Goal: Task Accomplishment & Management: Use online tool/utility

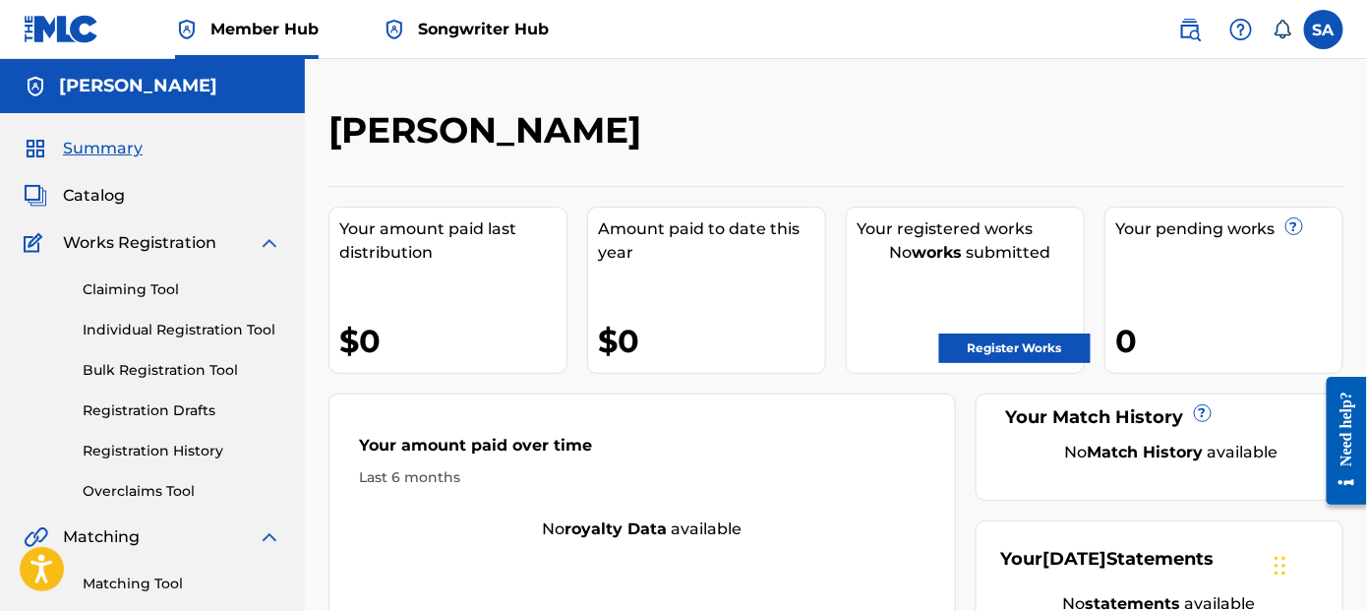
click at [663, 405] on div "Your amount paid over time Last 6 months" at bounding box center [641, 460] width 625 height 113
click at [143, 287] on link "Claiming Tool" at bounding box center [182, 289] width 199 height 21
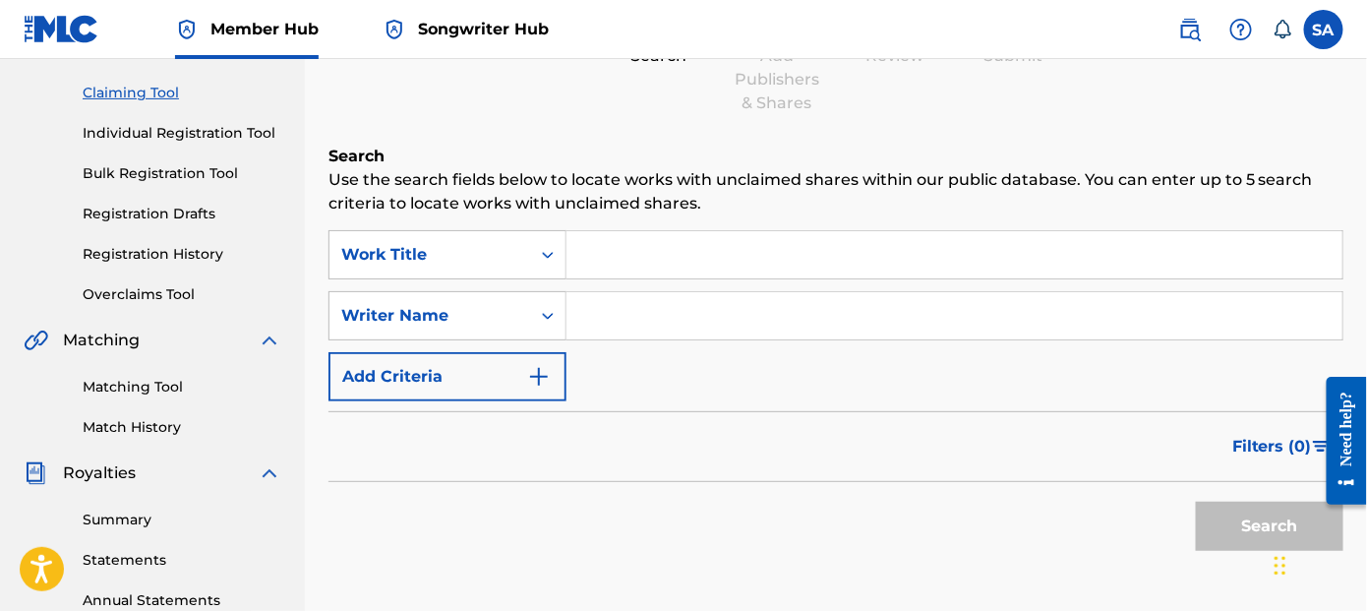
scroll to position [295, 0]
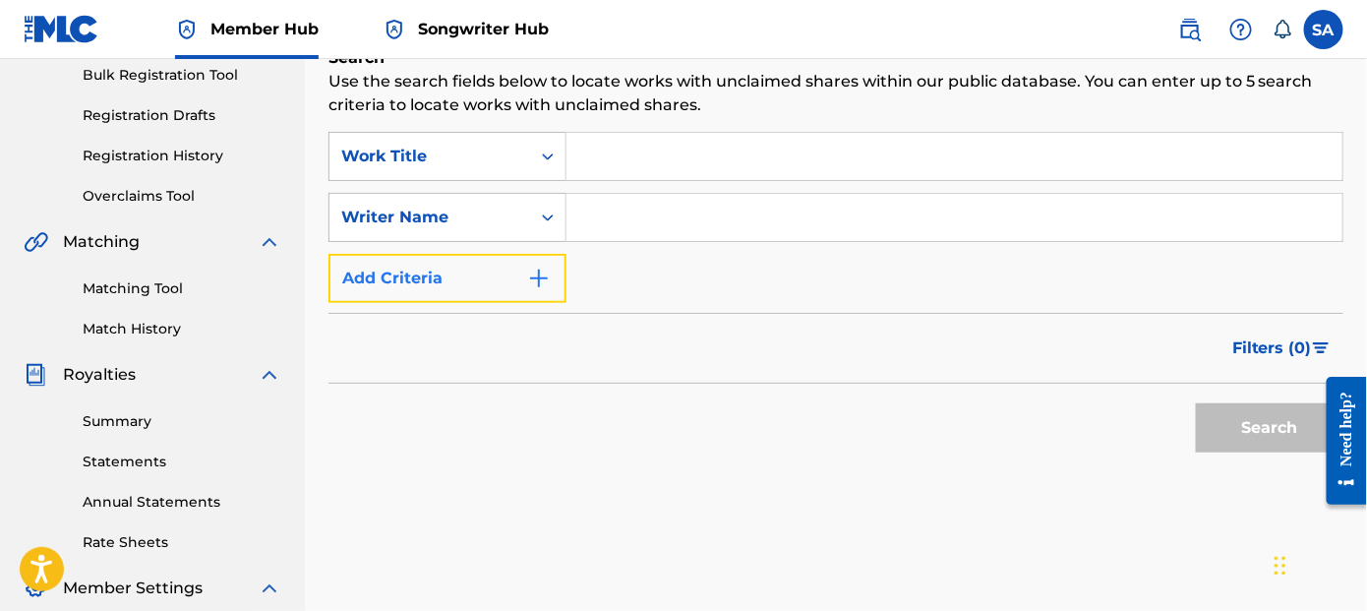
click at [466, 274] on button "Add Criteria" at bounding box center [447, 278] width 238 height 49
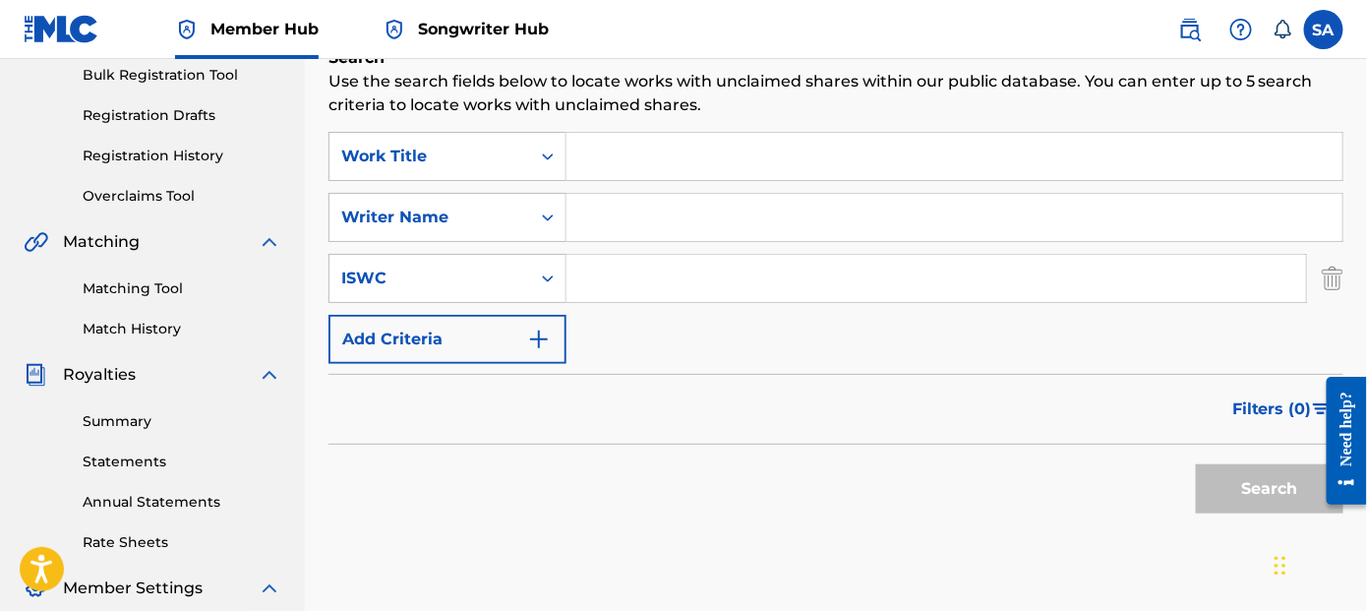
click at [715, 160] on input "Search Form" at bounding box center [954, 156] width 776 height 47
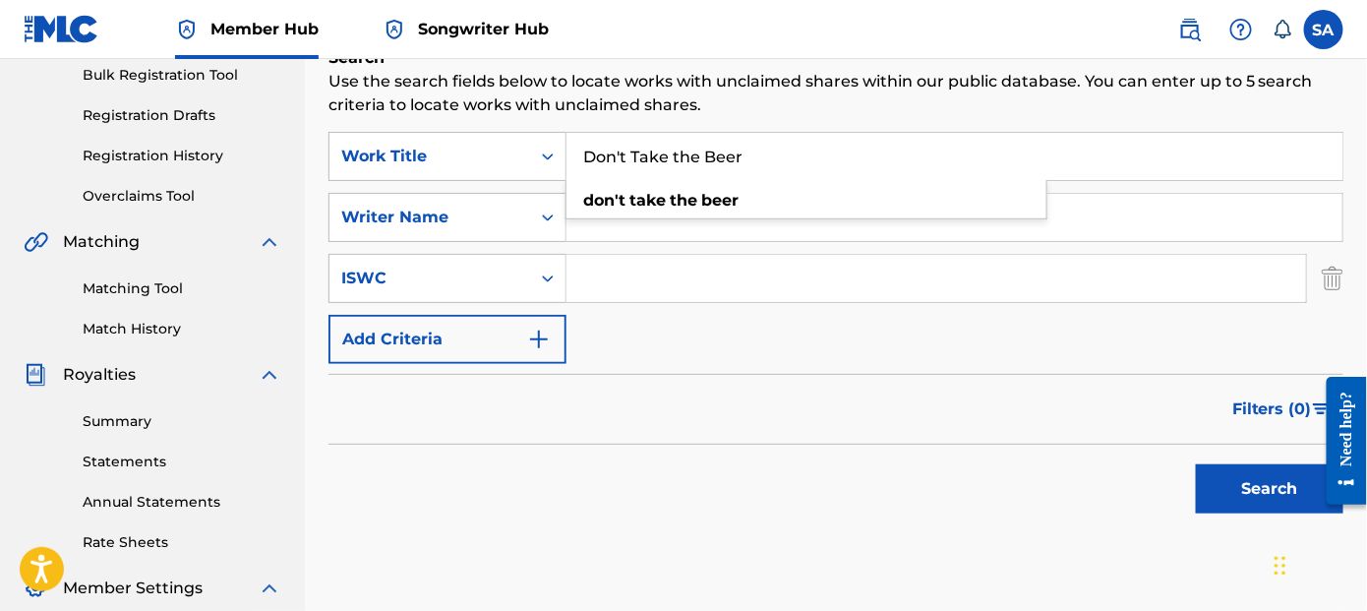
type input "Don't Take the Beer"
type input "[PERSON_NAME]"
type input "t"
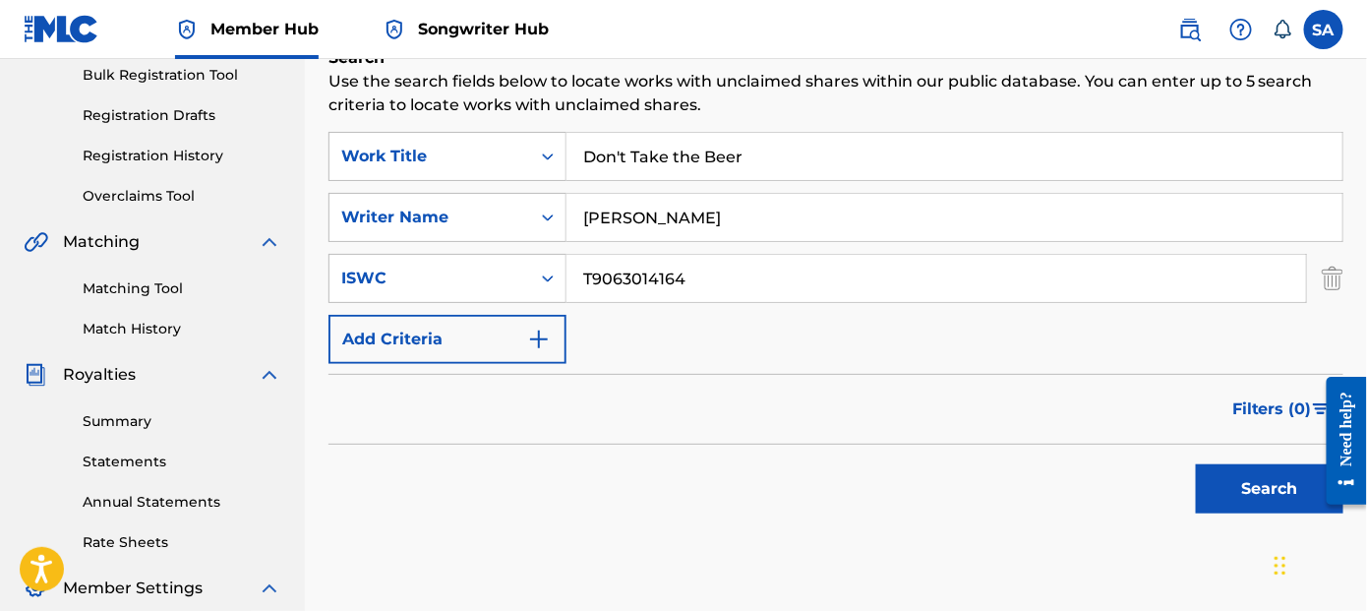
scroll to position [492, 0]
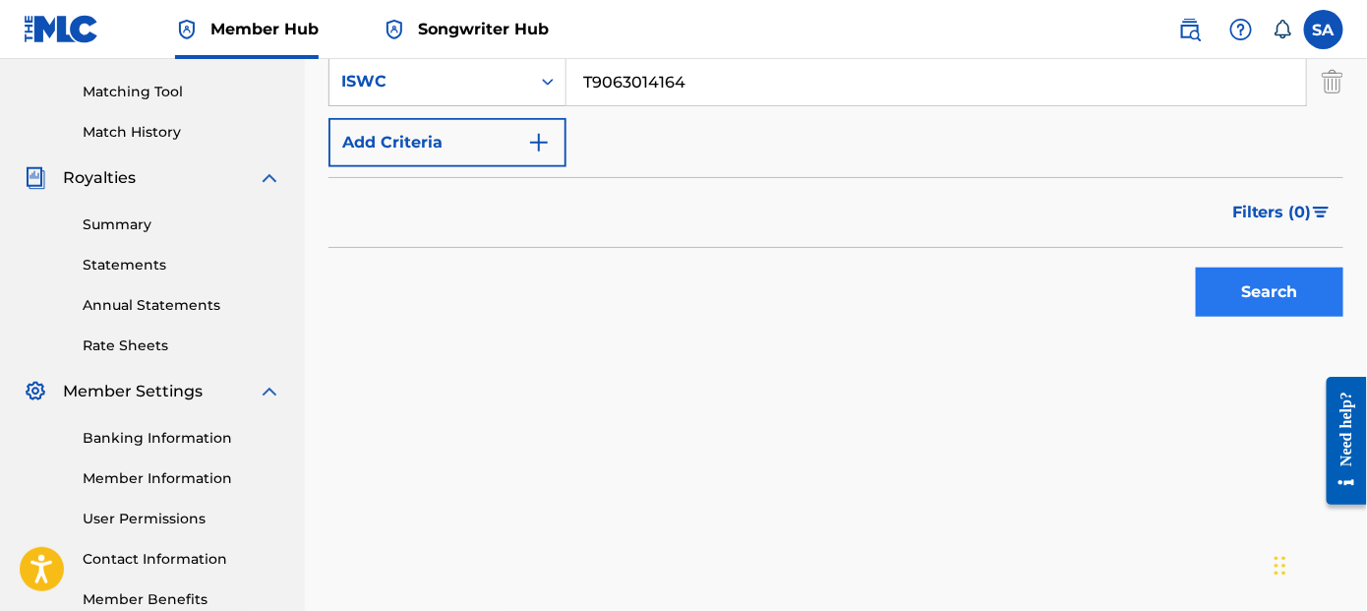
type input "T9063014164"
click at [1284, 286] on button "Search" at bounding box center [1269, 291] width 147 height 49
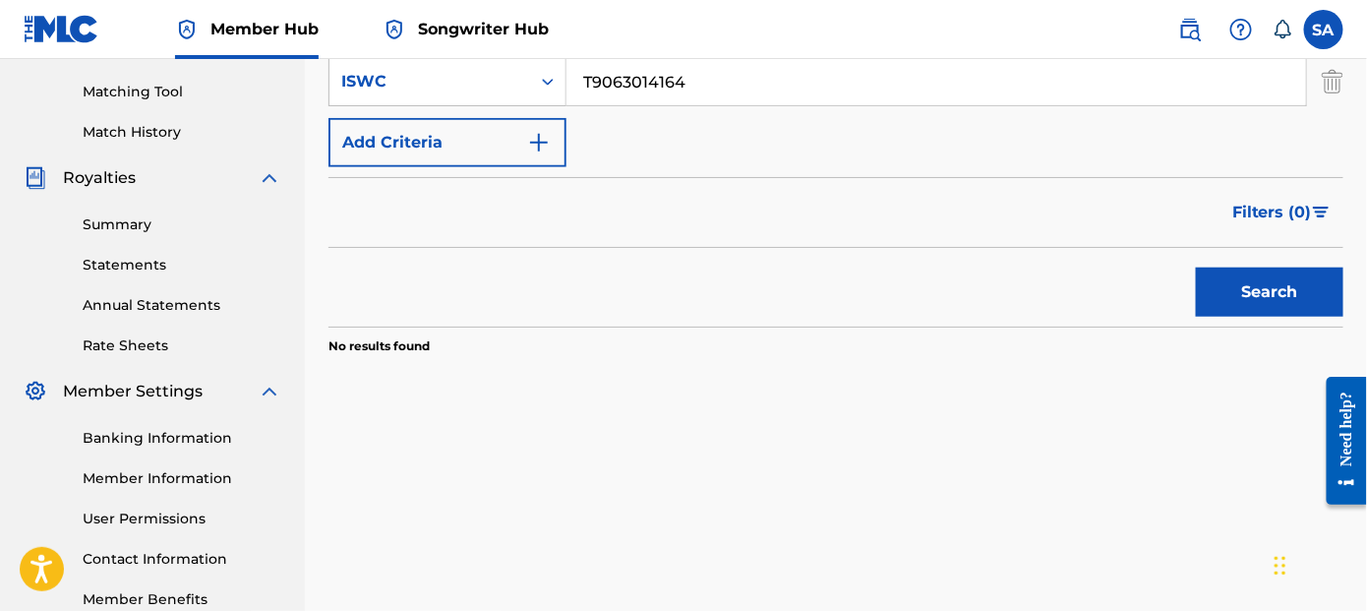
scroll to position [295, 0]
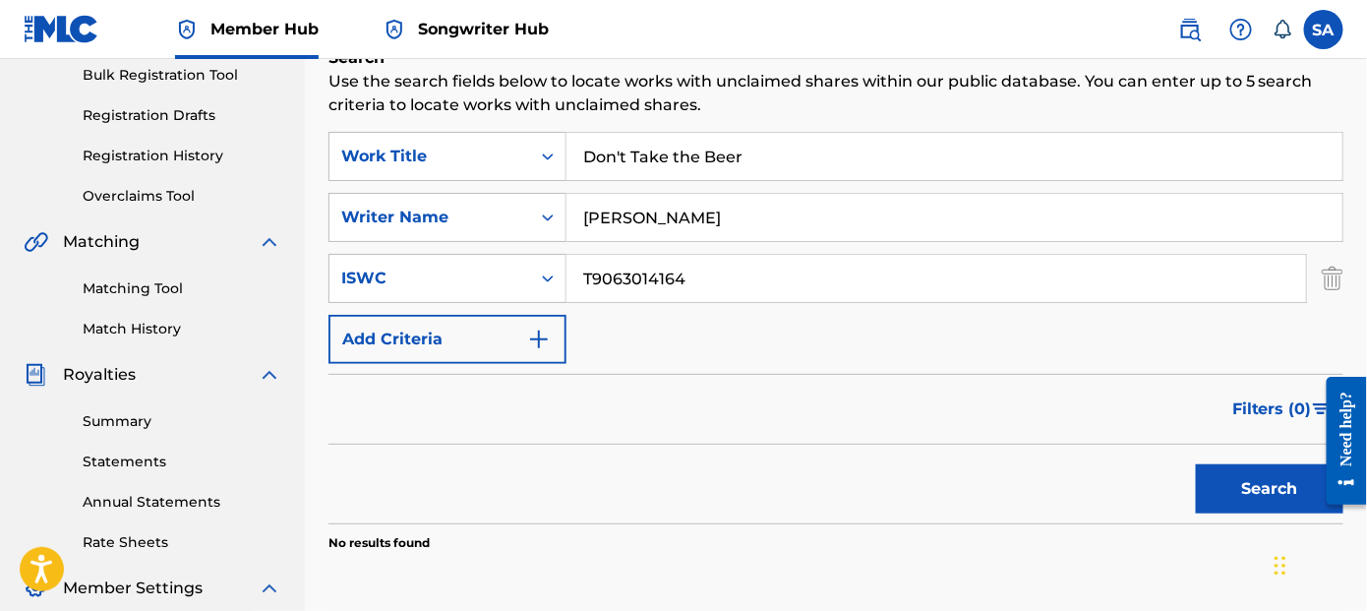
click at [695, 216] on input "[PERSON_NAME]" at bounding box center [954, 217] width 776 height 47
type input "[PERSON_NAME]"
click at [1213, 481] on button "Search" at bounding box center [1269, 488] width 147 height 49
click at [584, 153] on input "Don't Take the Beer" at bounding box center [954, 156] width 776 height 47
type input "DTTB Don't Take the Beer"
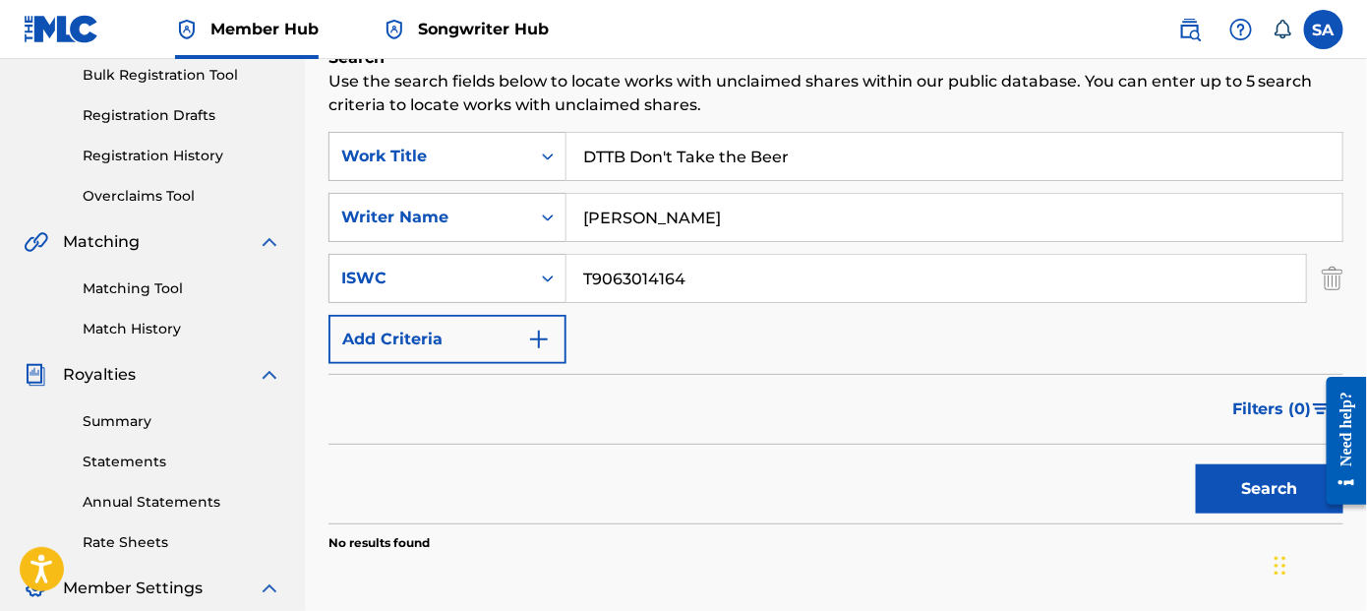
click at [1196, 464] on button "Search" at bounding box center [1269, 488] width 147 height 49
drag, startPoint x: 742, startPoint y: 222, endPoint x: 409, endPoint y: 254, distance: 334.8
click at [466, 245] on div "SearchWithCriteria8c80f689-0e5f-4062-92cf-1206b798dcec Work Title DTTB Don't Ta…" at bounding box center [835, 248] width 1015 height 232
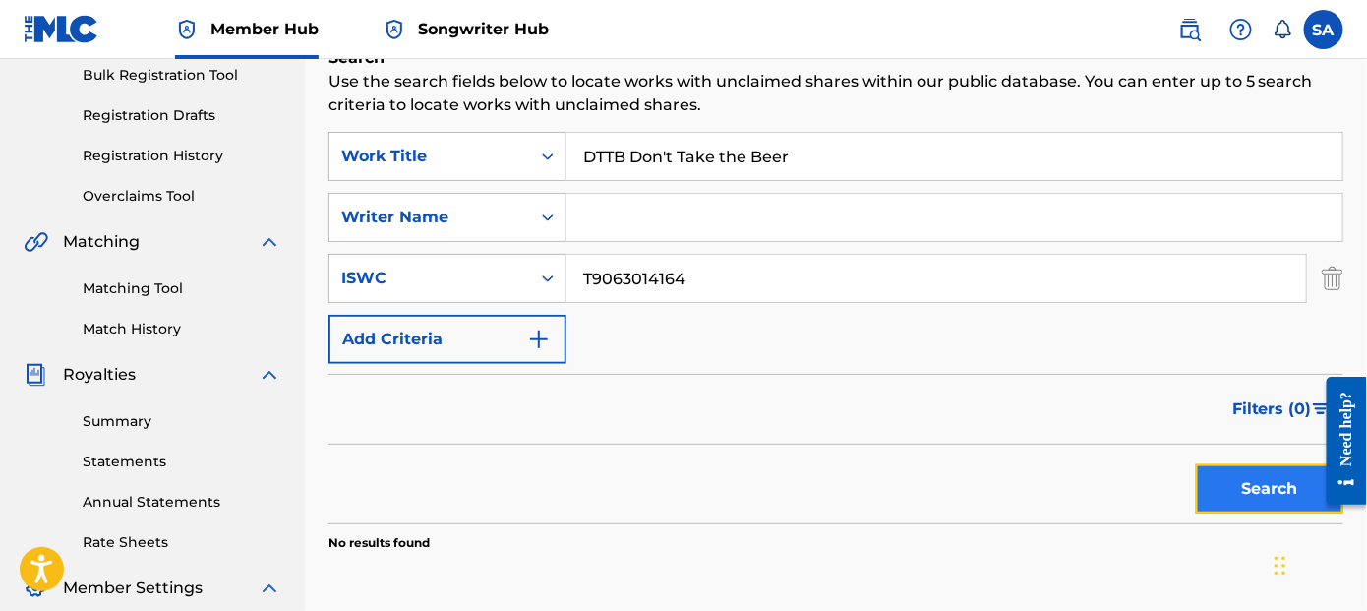
click at [1261, 486] on button "Search" at bounding box center [1269, 488] width 147 height 49
drag, startPoint x: 632, startPoint y: 155, endPoint x: 453, endPoint y: 178, distance: 180.4
click at [465, 177] on div "SearchWithCriteria8c80f689-0e5f-4062-92cf-1206b798dcec Work Title DTTB Don't Ta…" at bounding box center [835, 156] width 1015 height 49
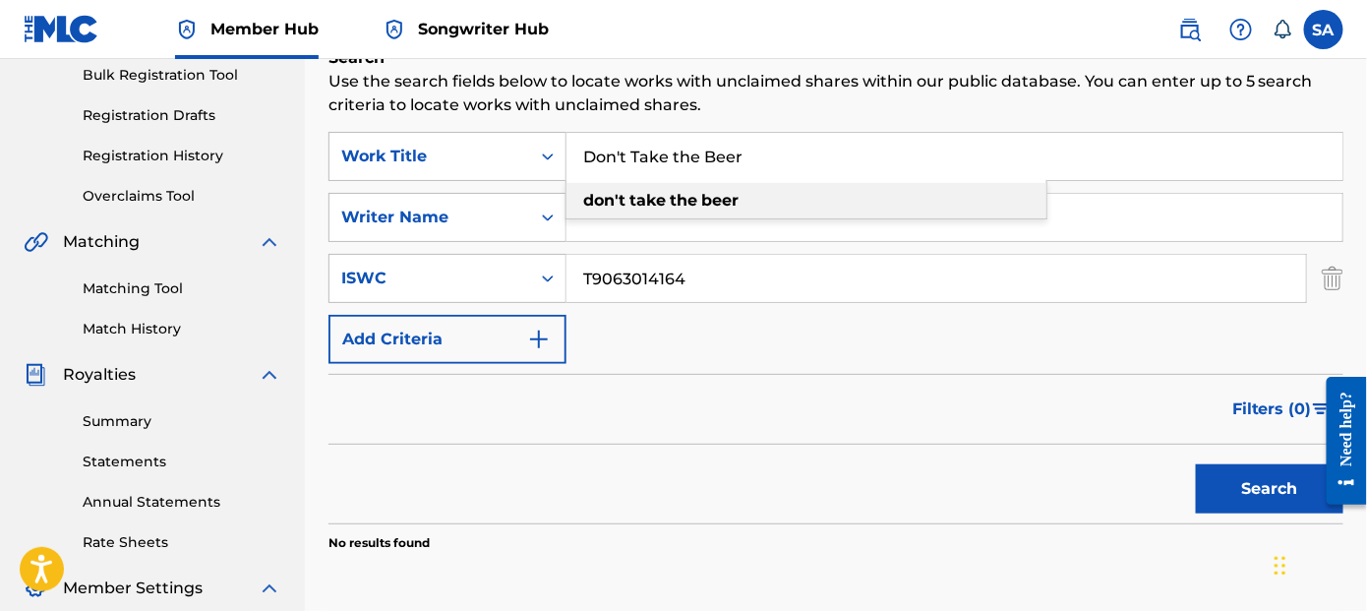
click at [711, 206] on strong "beer" at bounding box center [719, 200] width 37 height 19
type input "don't take the beer"
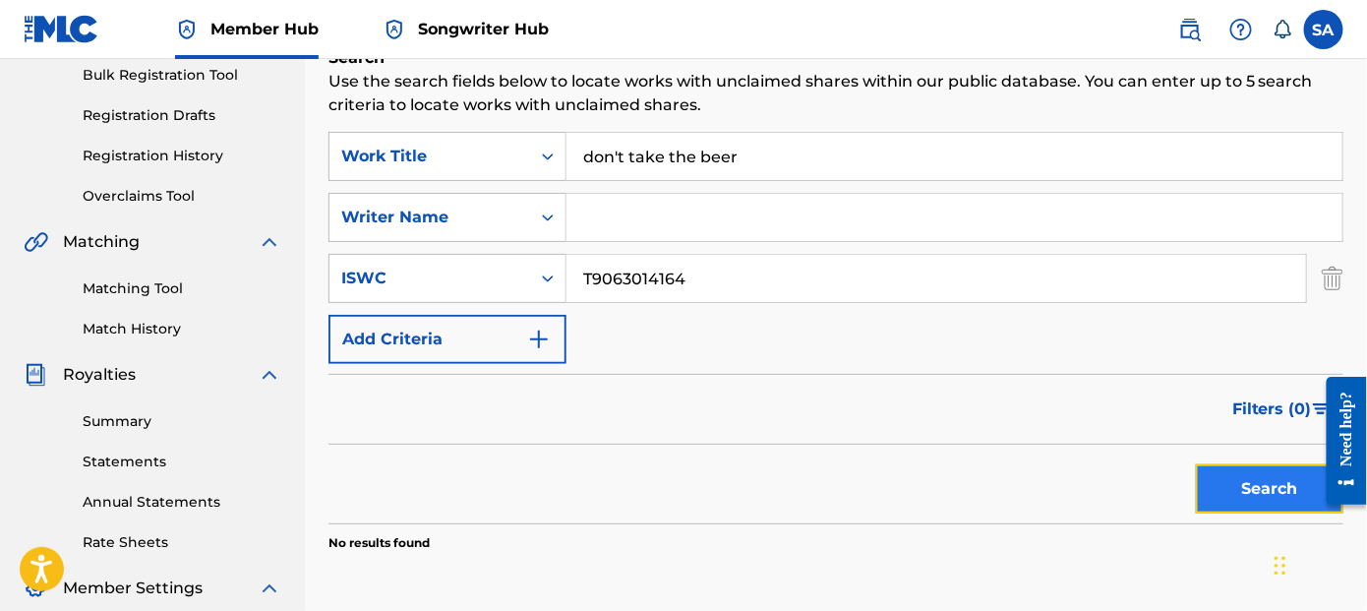
click at [1261, 487] on button "Search" at bounding box center [1269, 488] width 147 height 49
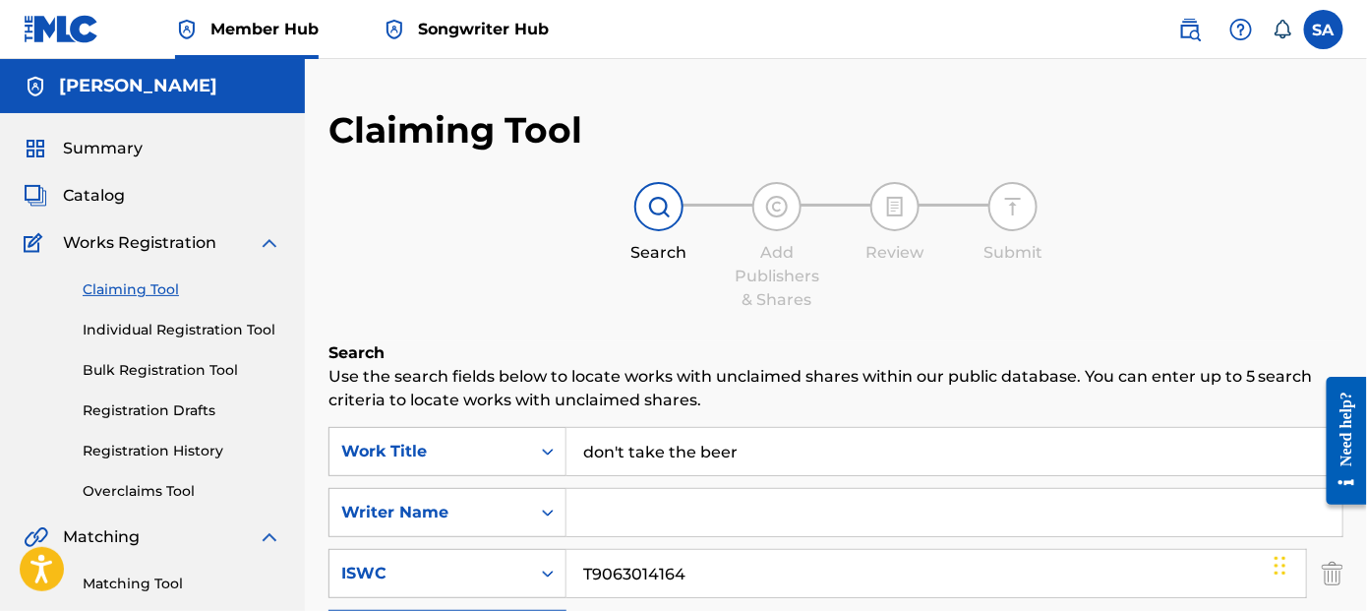
scroll to position [197, 0]
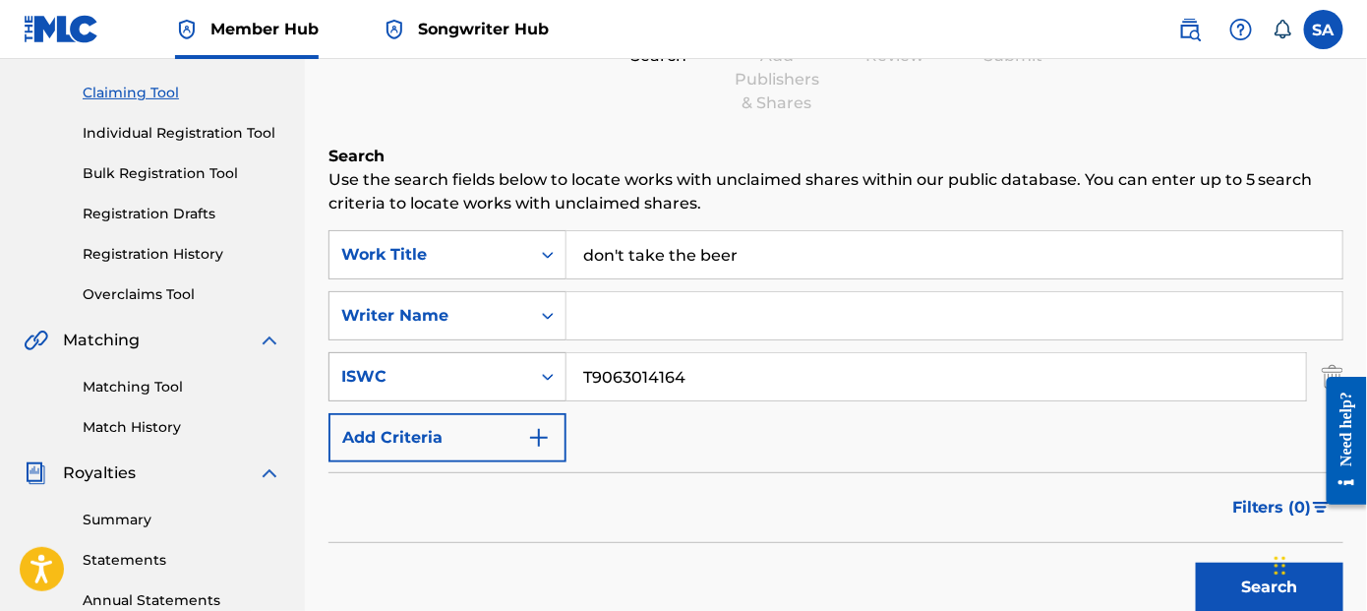
drag, startPoint x: 593, startPoint y: 392, endPoint x: 492, endPoint y: 396, distance: 101.4
click at [504, 396] on div "SearchWithCriteria1ac877e7-d67f-4c59-bcb4-97ca5a48bde9 ISWC T9063014164" at bounding box center [835, 376] width 1015 height 49
drag, startPoint x: 828, startPoint y: 249, endPoint x: 411, endPoint y: 274, distance: 417.7
click at [453, 278] on div "SearchWithCriteria8c80f689-0e5f-4062-92cf-1206b798dcec Work Title don't take th…" at bounding box center [835, 254] width 1015 height 49
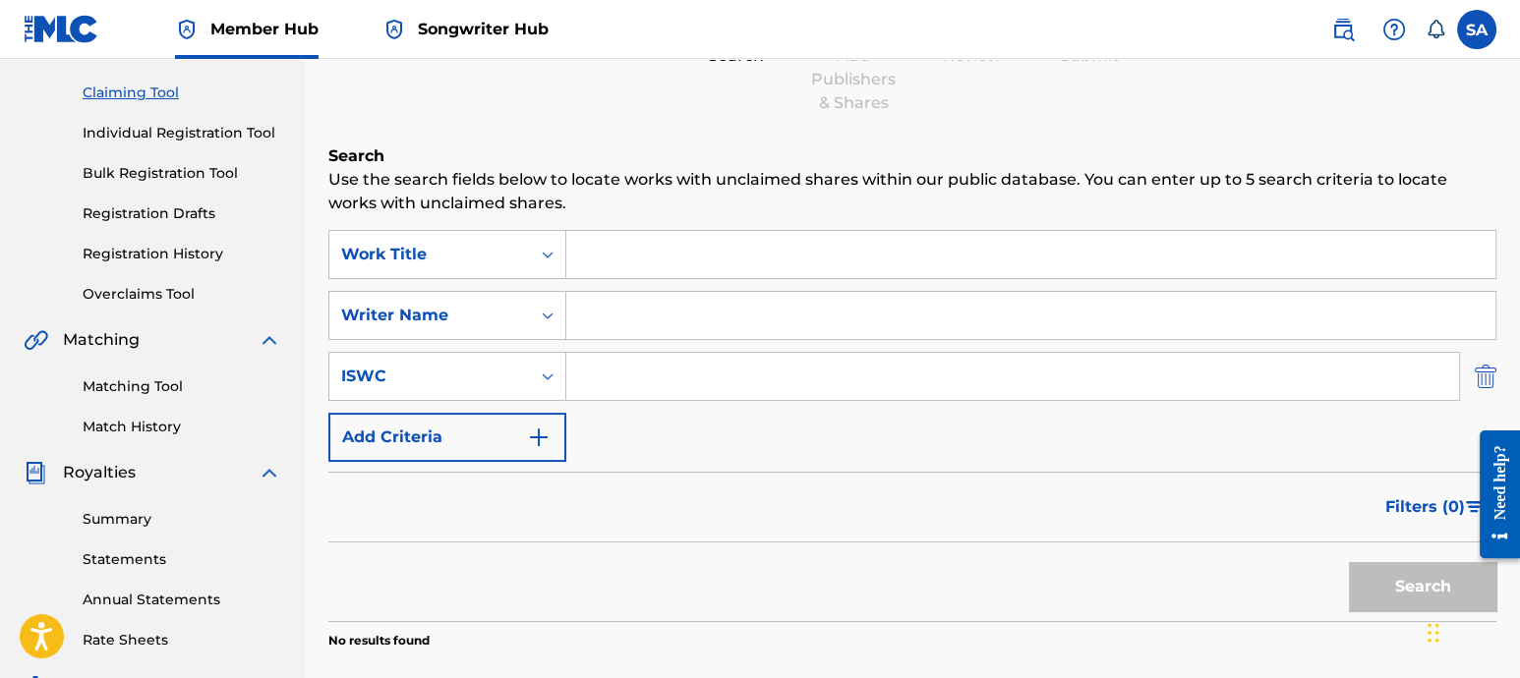
click at [1366, 361] on img "Search Form" at bounding box center [1486, 376] width 22 height 49
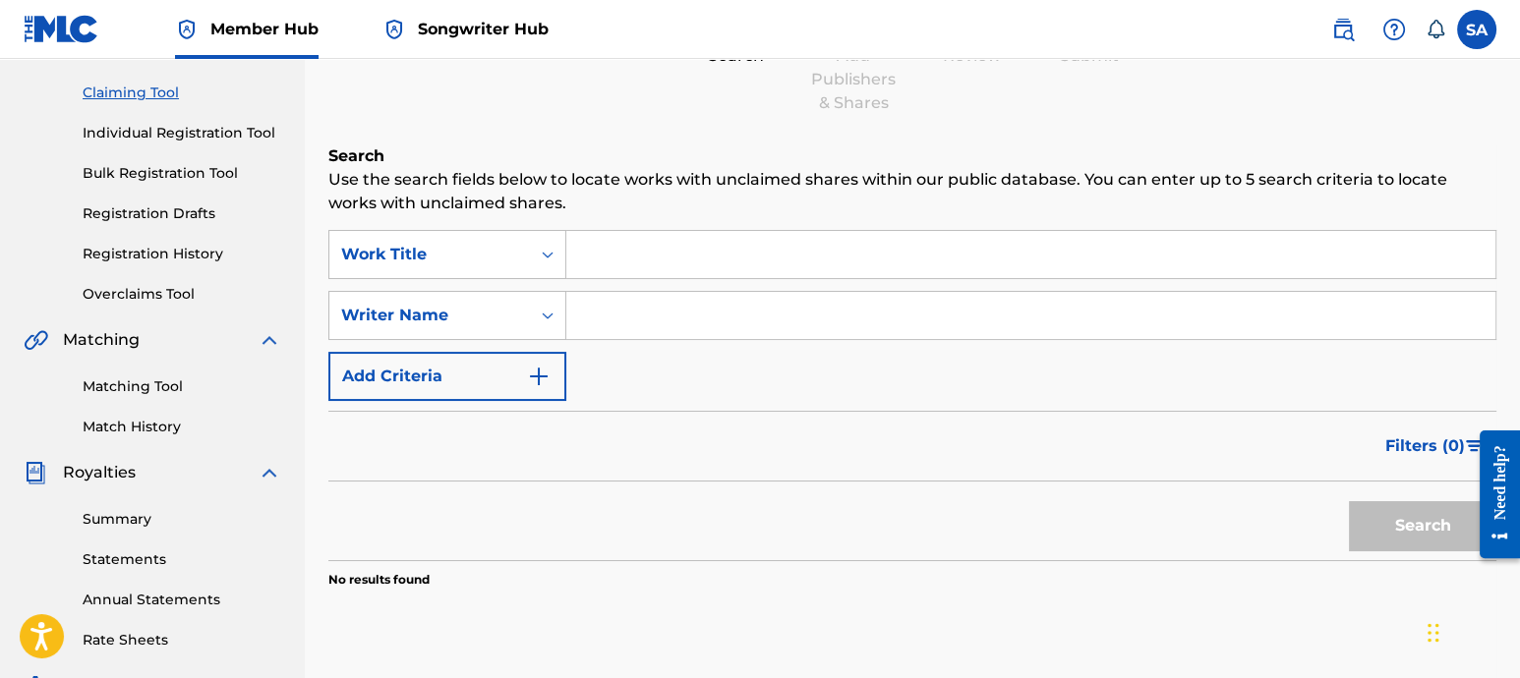
click at [629, 242] on input "Search Form" at bounding box center [1030, 254] width 929 height 47
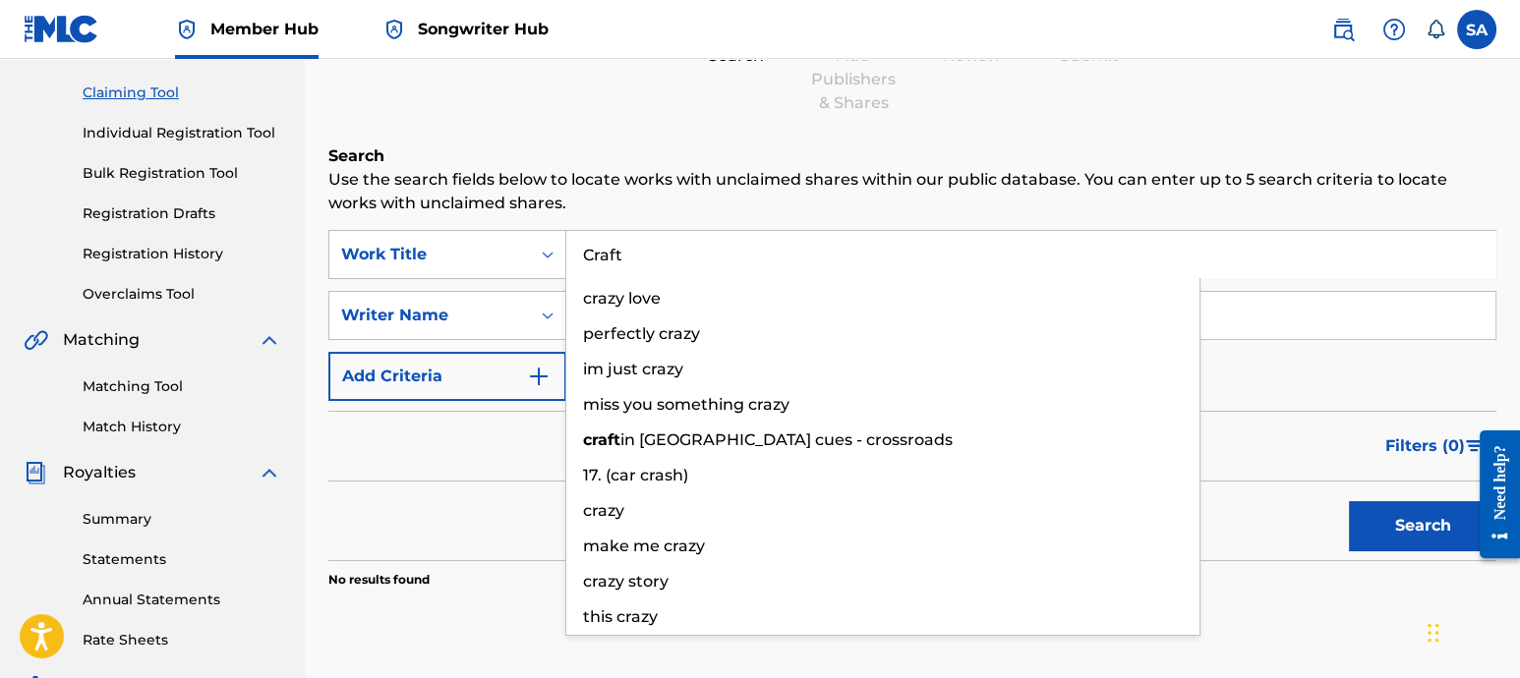
type input "Craft"
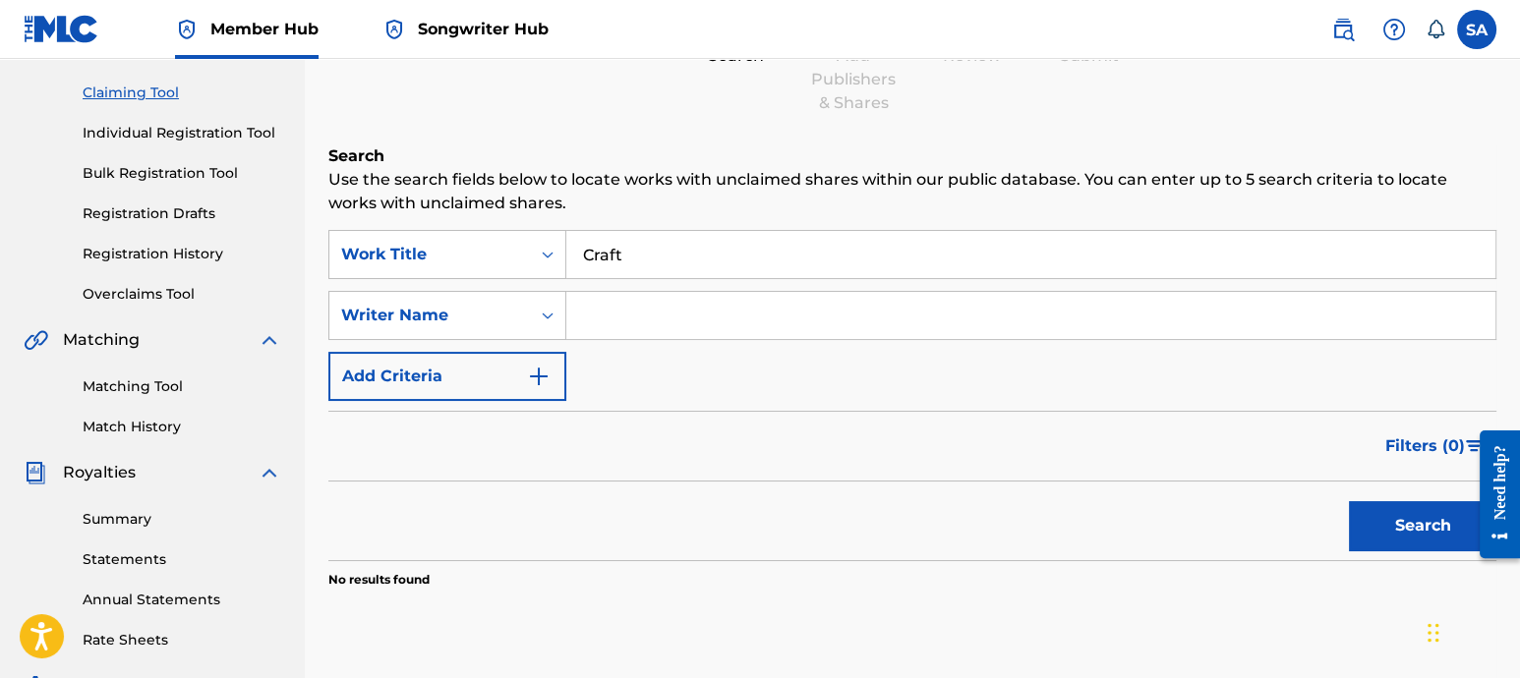
click at [540, 326] on div "Search Form" at bounding box center [547, 315] width 35 height 35
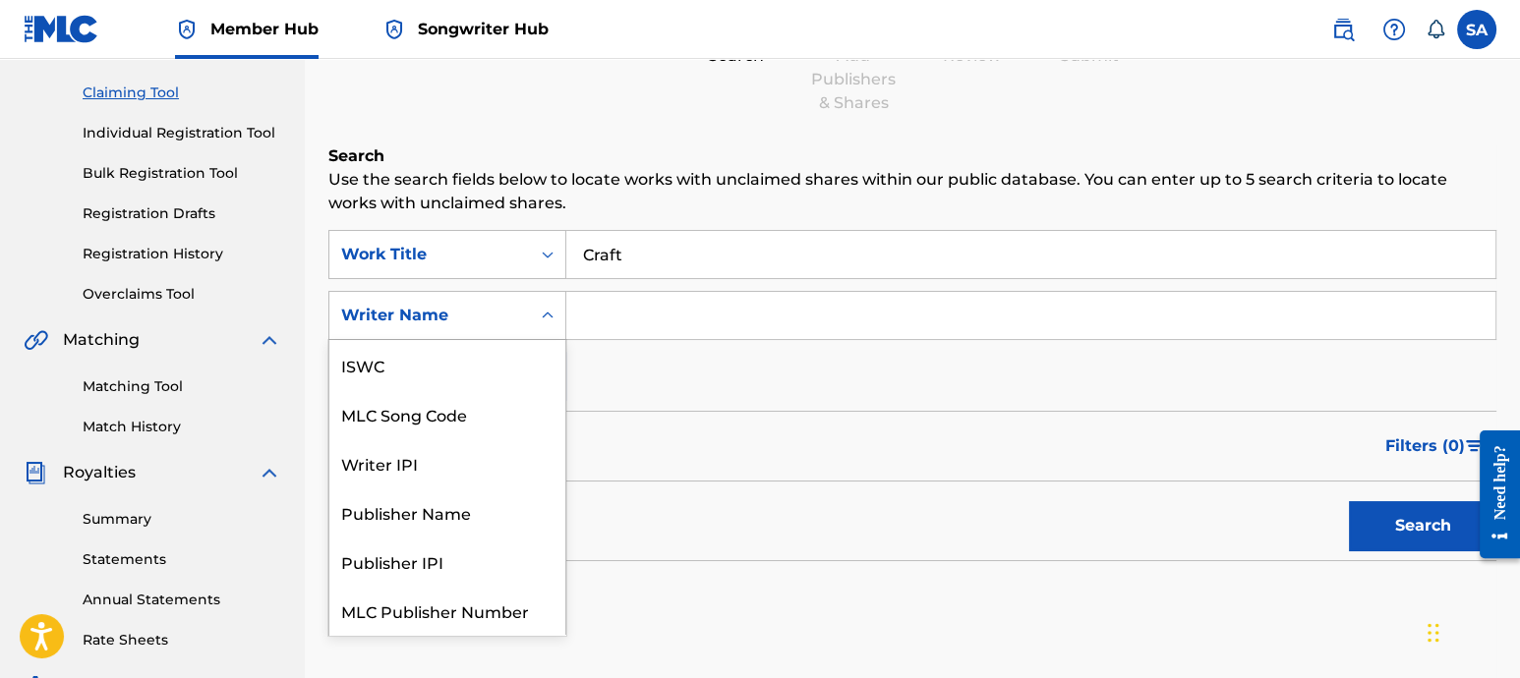
scroll to position [49, 0]
click at [631, 311] on input "Search Form" at bounding box center [1030, 315] width 929 height 47
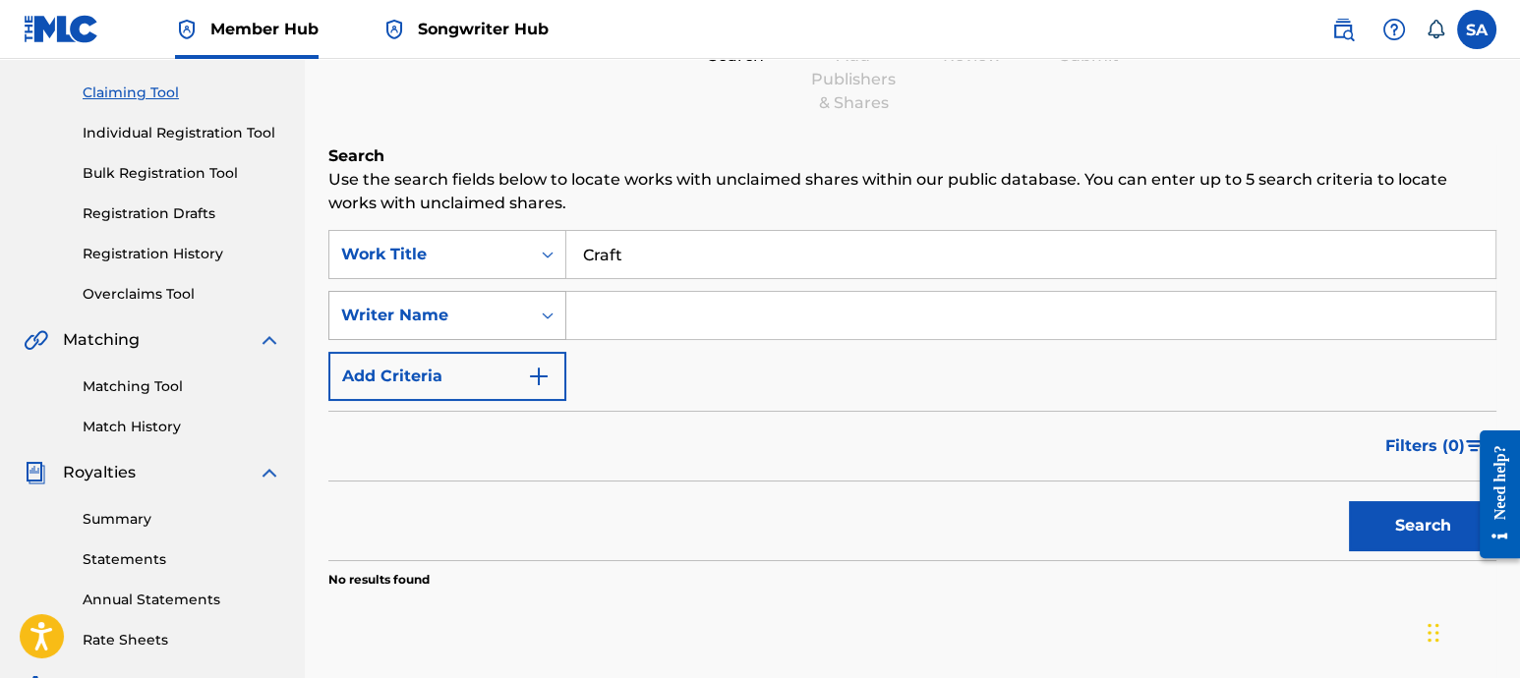
click at [542, 322] on icon "Search Form" at bounding box center [548, 316] width 20 height 20
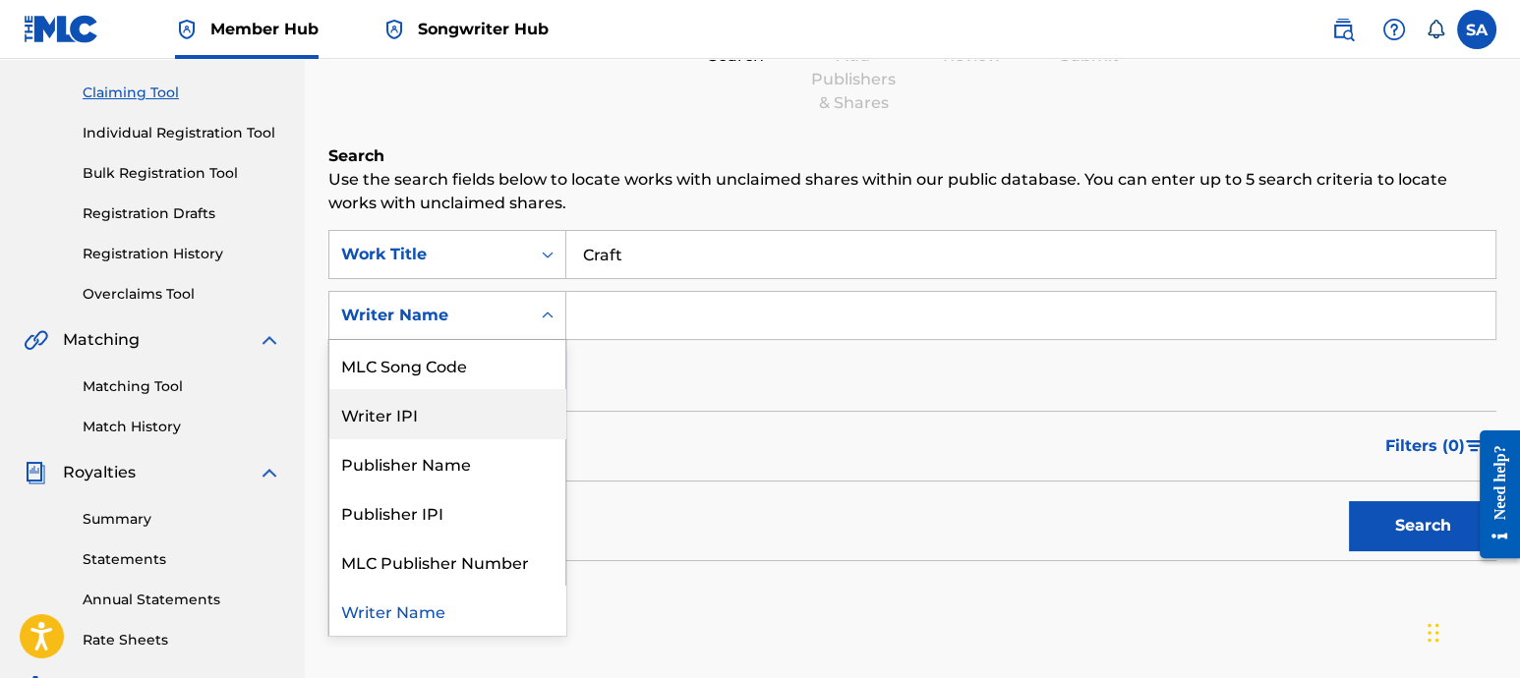
click at [507, 425] on div "Writer IPI" at bounding box center [447, 413] width 236 height 49
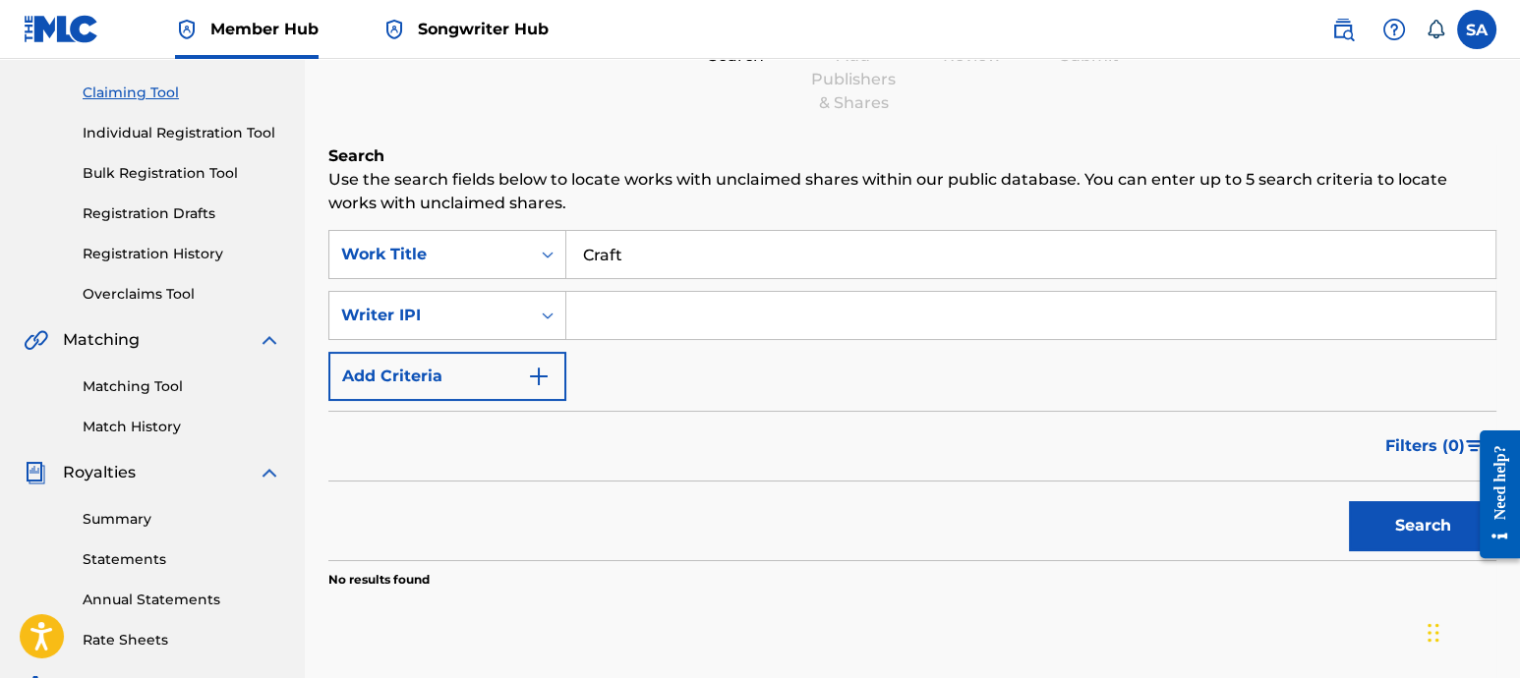
click at [669, 316] on input "Search Form" at bounding box center [1030, 315] width 929 height 47
click at [665, 317] on input "Search Form" at bounding box center [1030, 315] width 929 height 47
type input "00615632853"
click at [1366, 524] on button "Search" at bounding box center [1422, 525] width 147 height 49
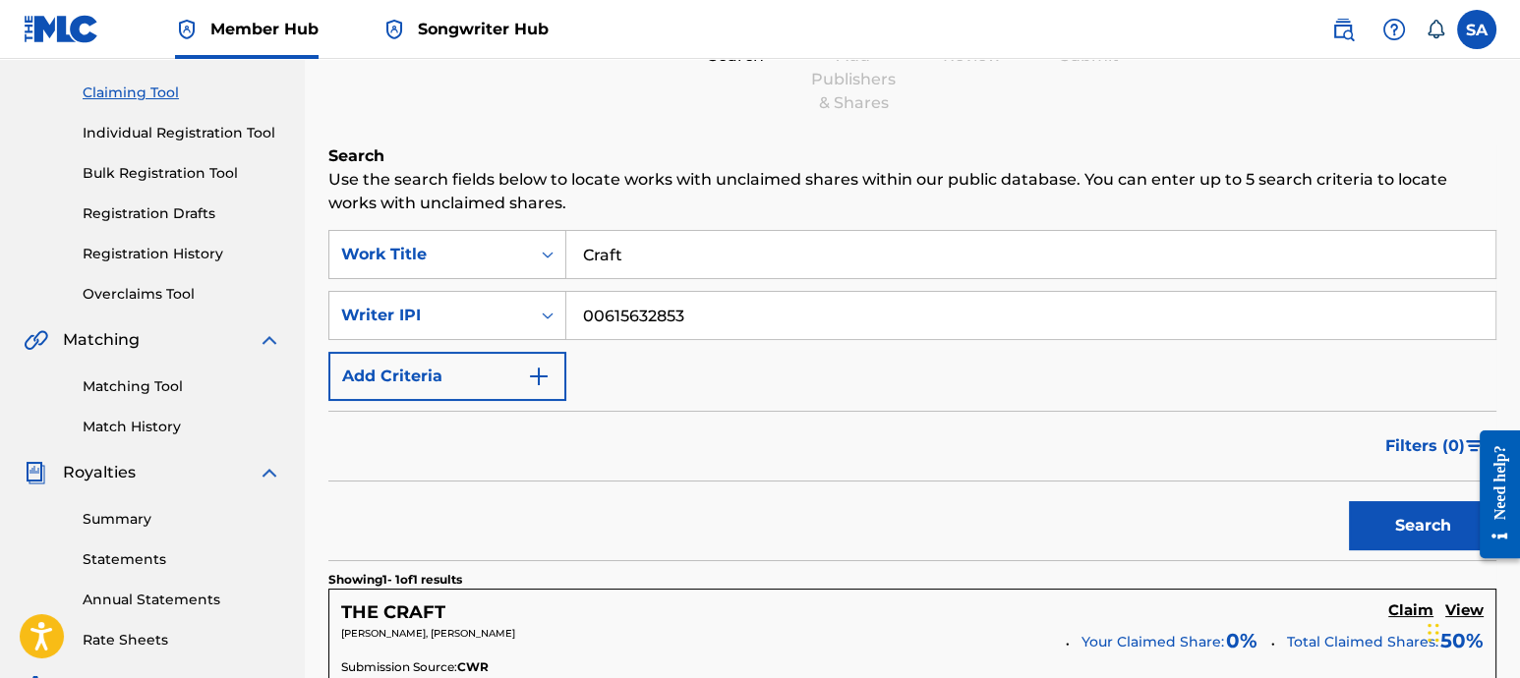
scroll to position [415, 0]
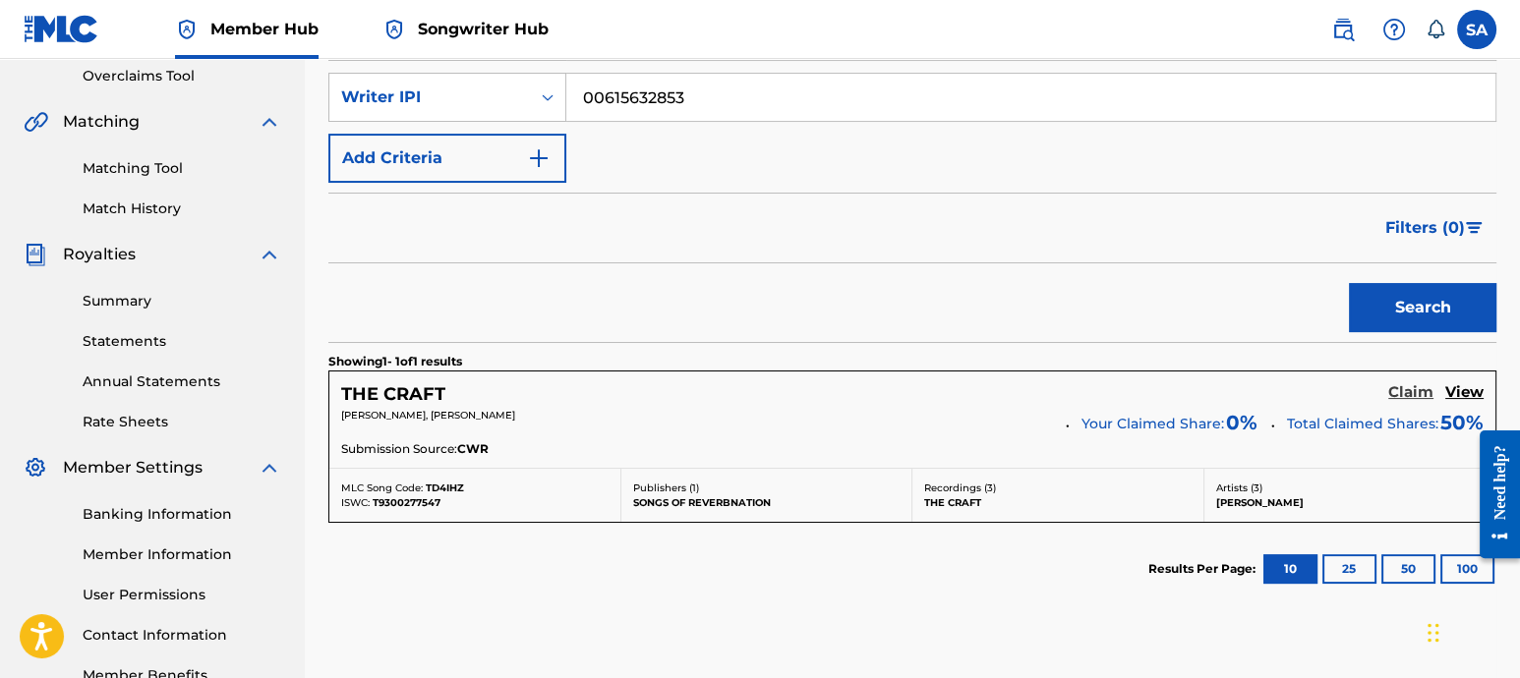
click at [1366, 388] on h5 "Claim" at bounding box center [1410, 392] width 45 height 19
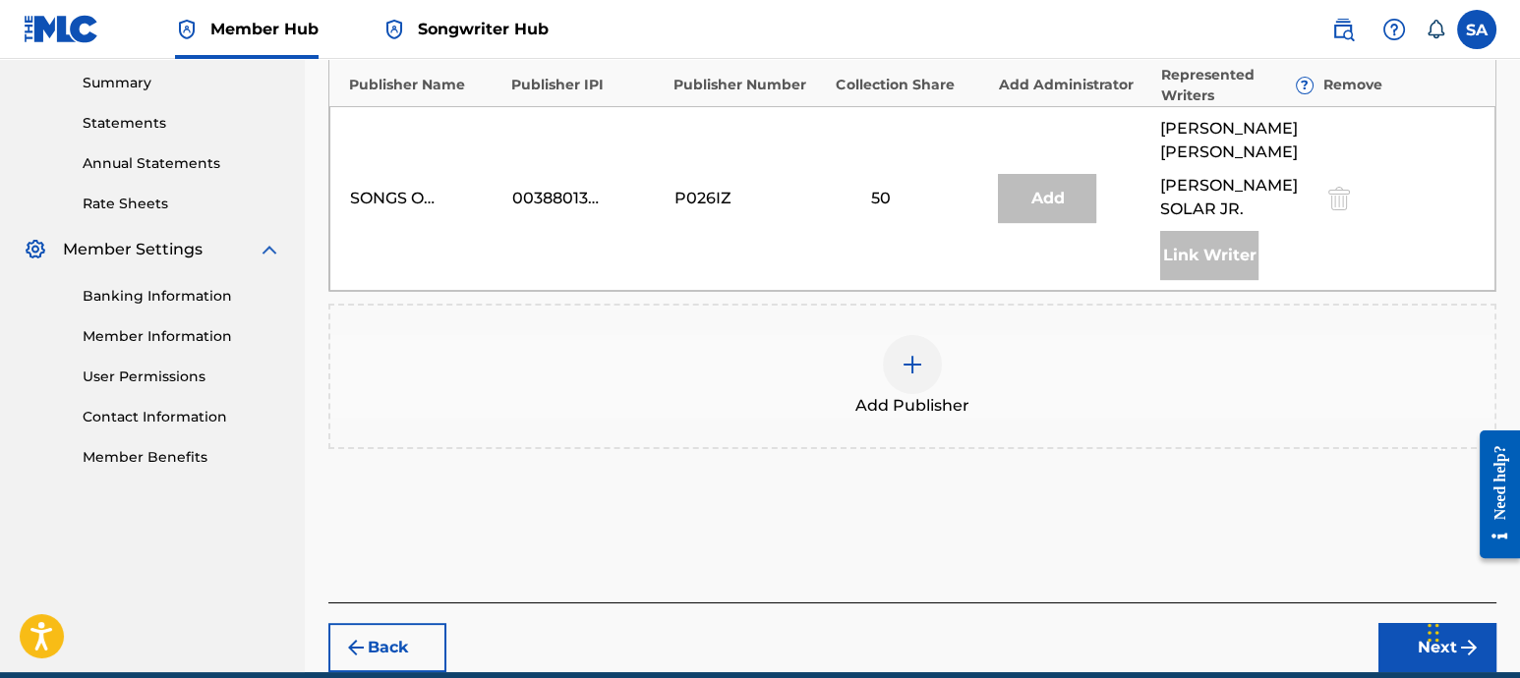
scroll to position [720, 0]
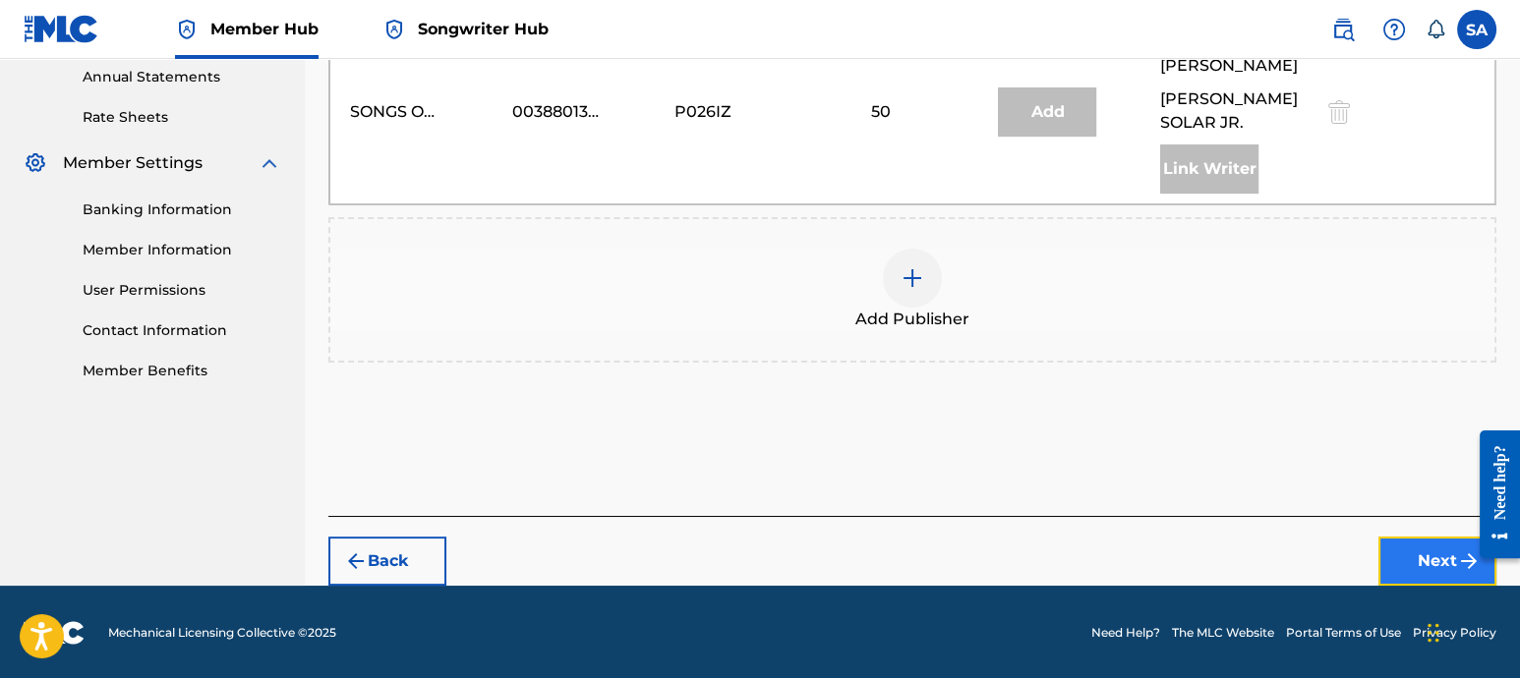
click at [1366, 549] on button "Next" at bounding box center [1438, 561] width 118 height 49
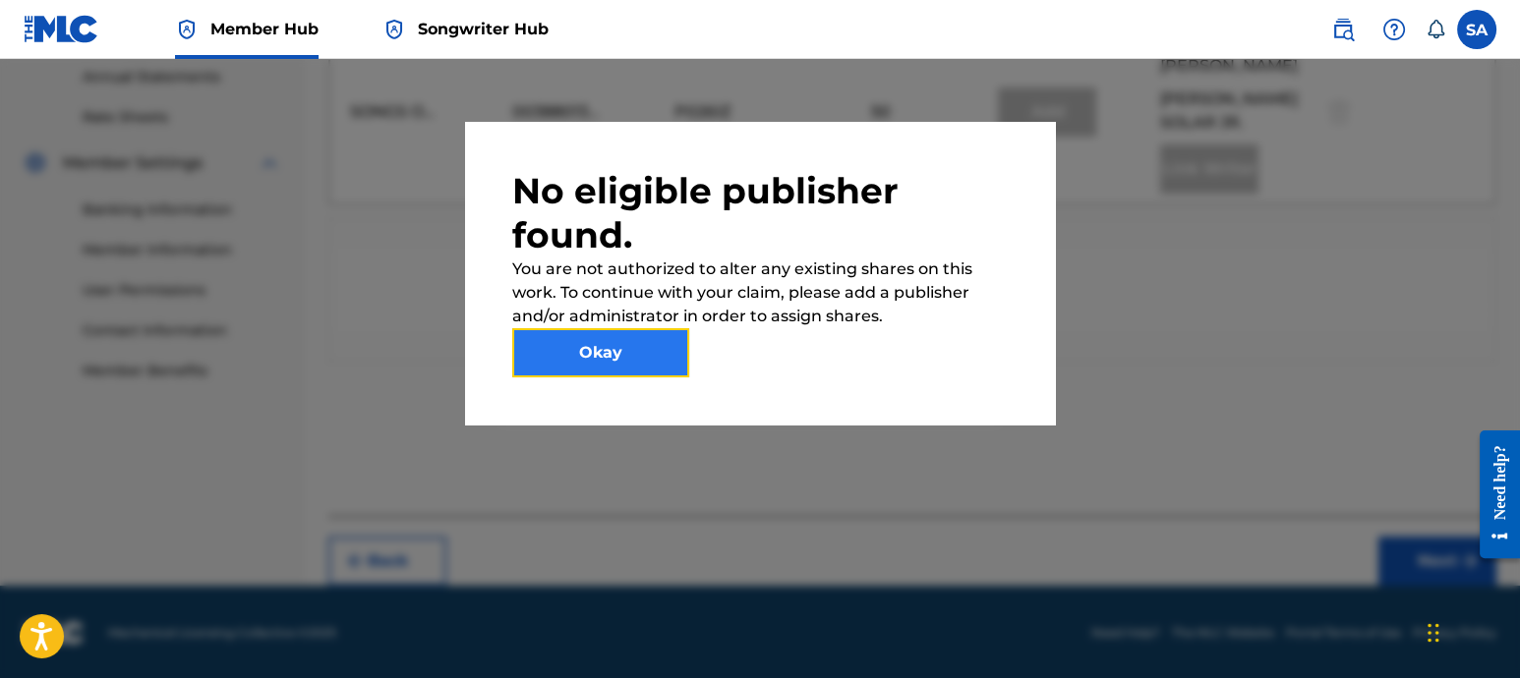
click at [613, 349] on button "Okay" at bounding box center [600, 352] width 177 height 49
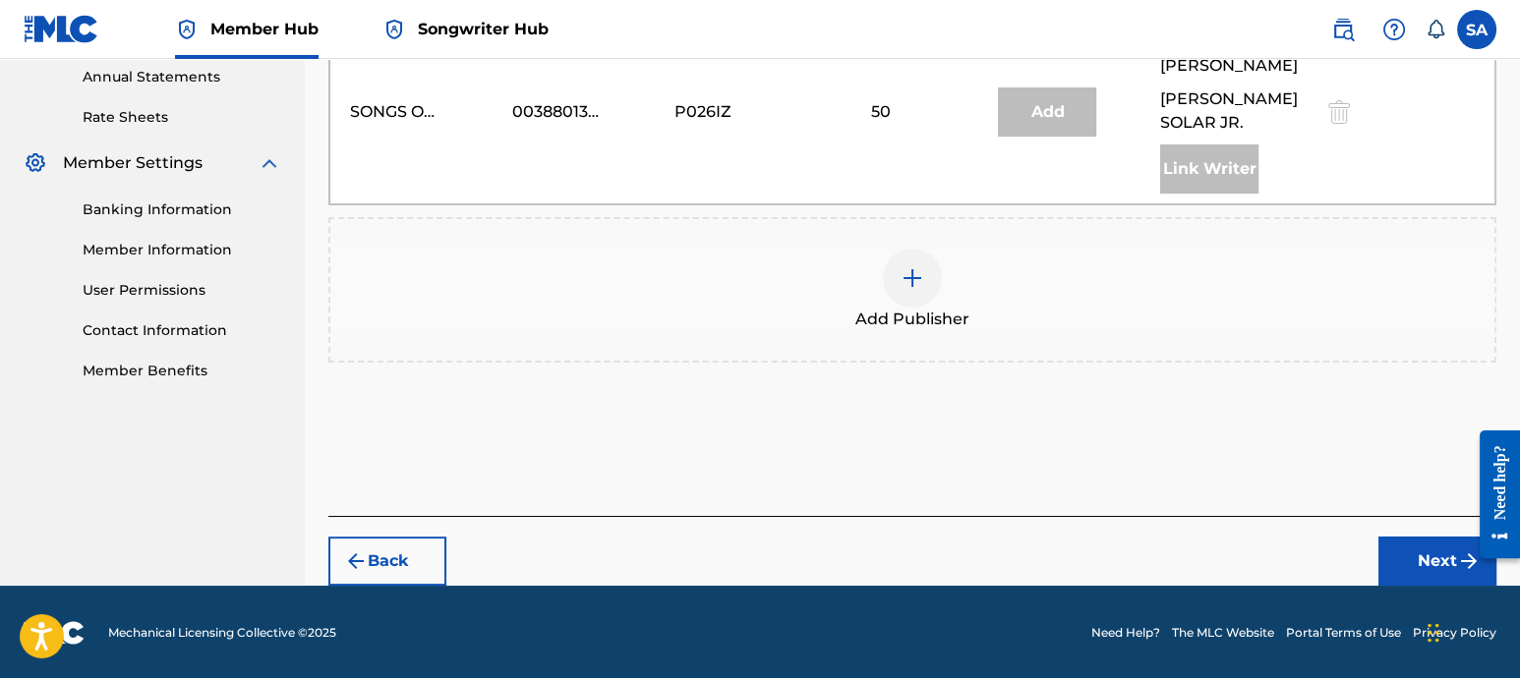
click at [891, 266] on div at bounding box center [912, 278] width 59 height 59
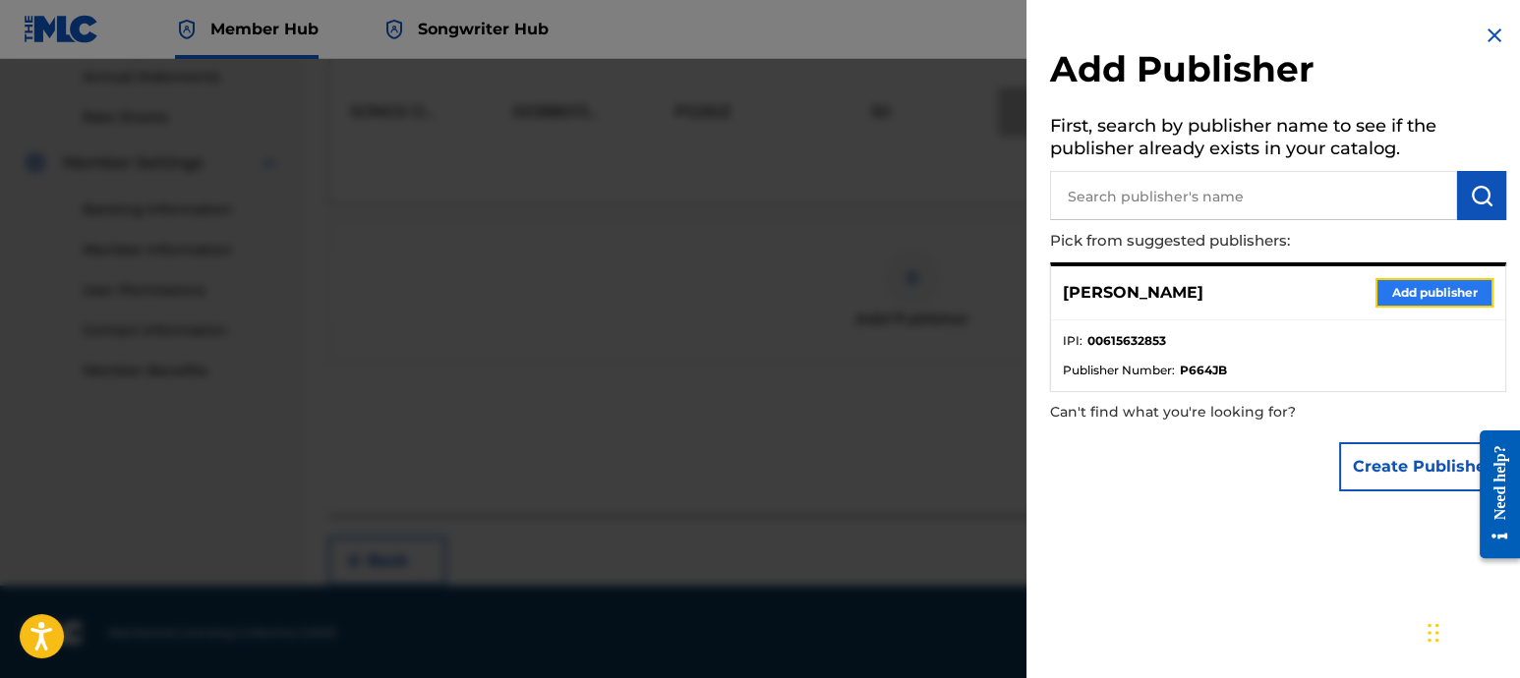
click at [1366, 290] on button "Add publisher" at bounding box center [1435, 292] width 118 height 29
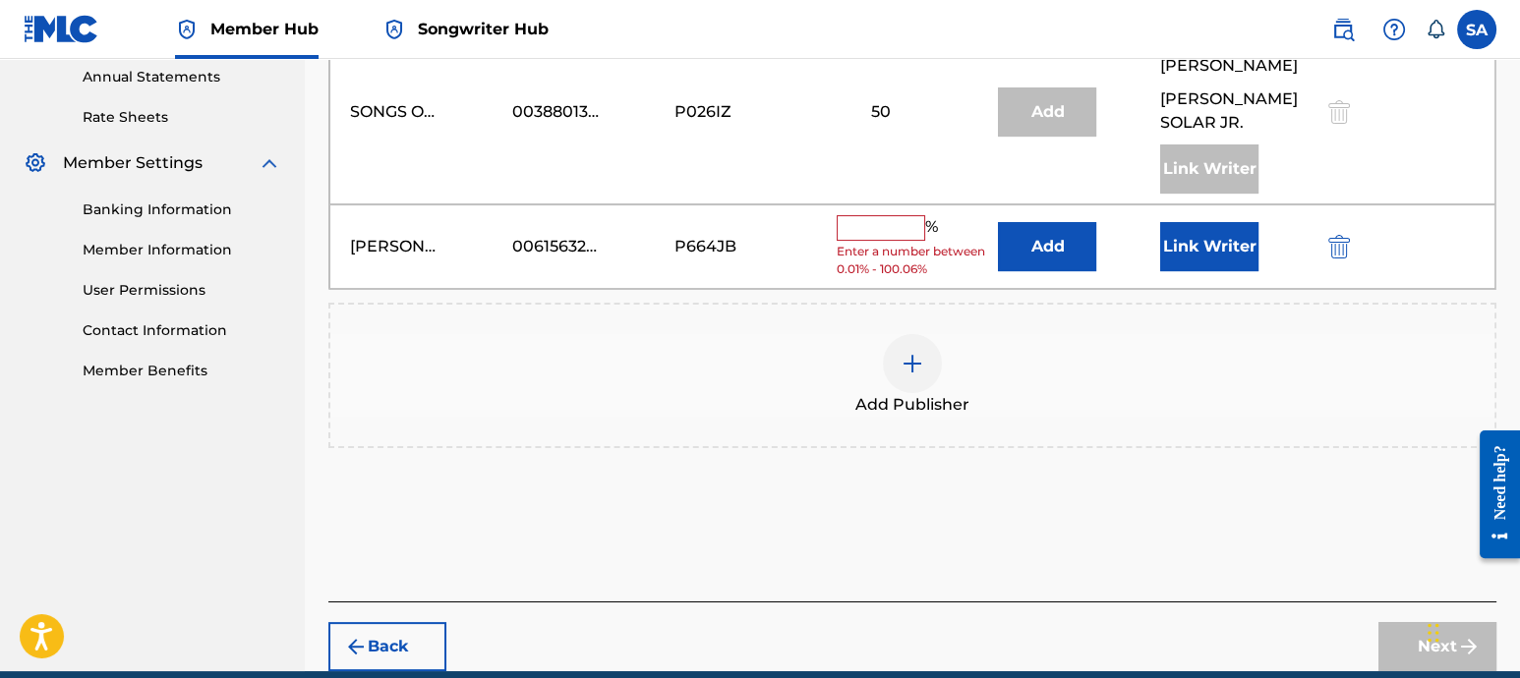
click at [866, 209] on div "[PERSON_NAME] 00615632853 P664JB % Enter a number between 0.01% - 100.06% Add L…" at bounding box center [912, 248] width 1166 height 86
click at [866, 221] on input "text" at bounding box center [881, 228] width 88 height 26
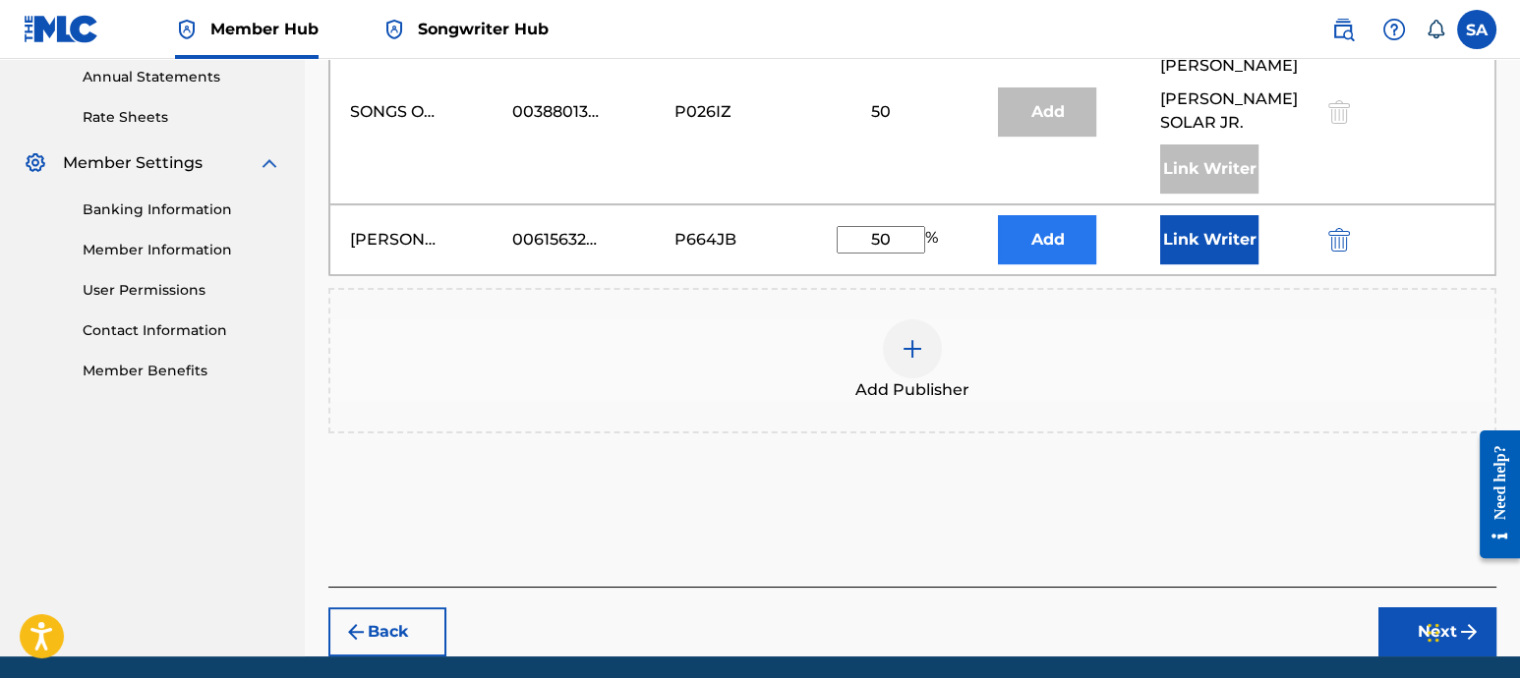
type input "50"
click at [1052, 238] on button "Add" at bounding box center [1047, 239] width 98 height 49
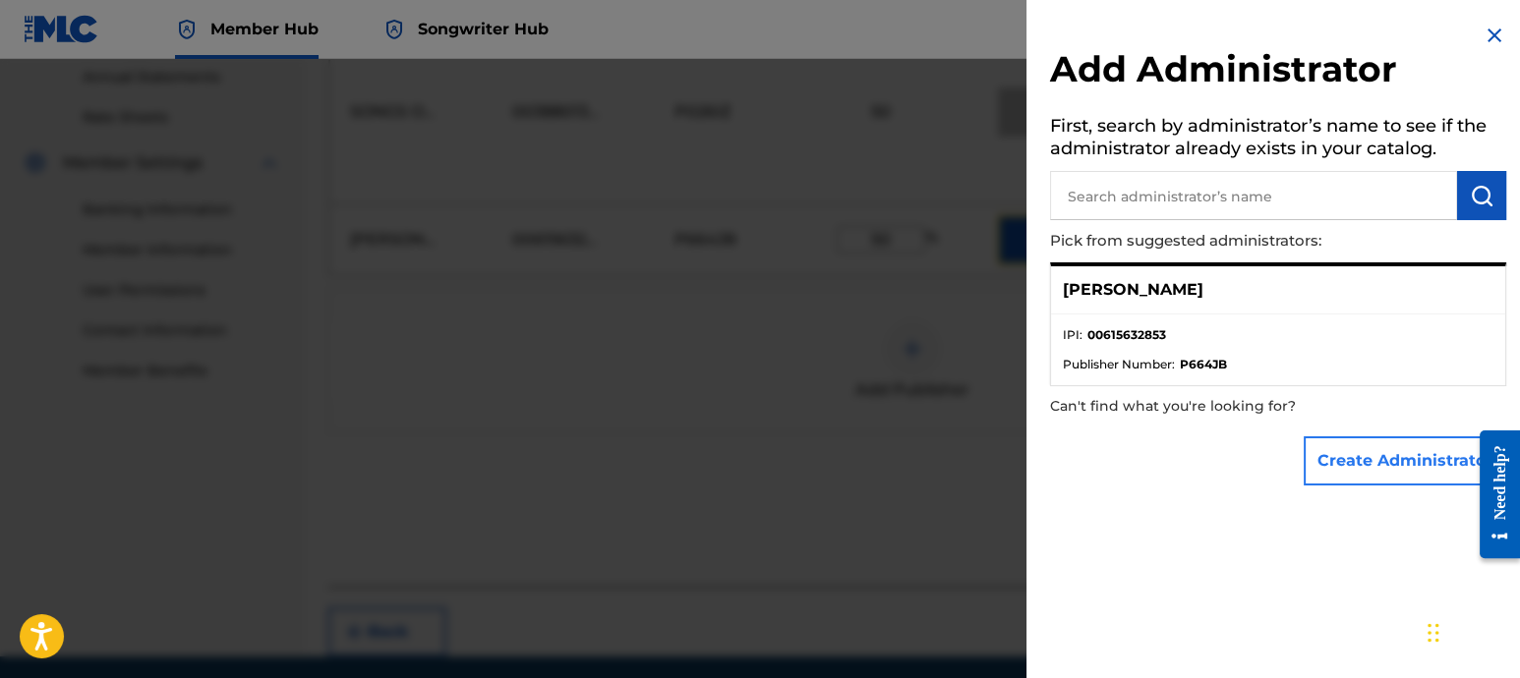
scroll to position [790, 0]
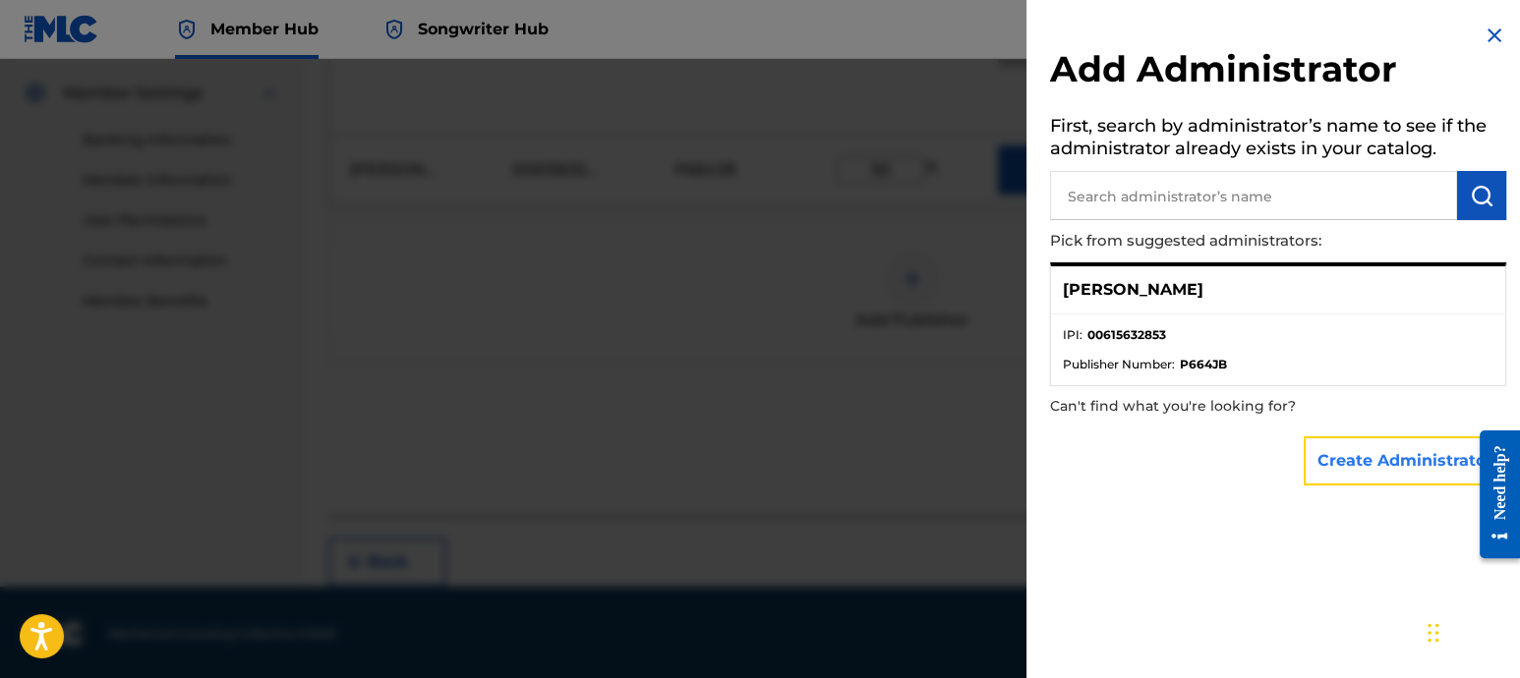
click at [1366, 462] on button "Create Administrator" at bounding box center [1405, 461] width 203 height 49
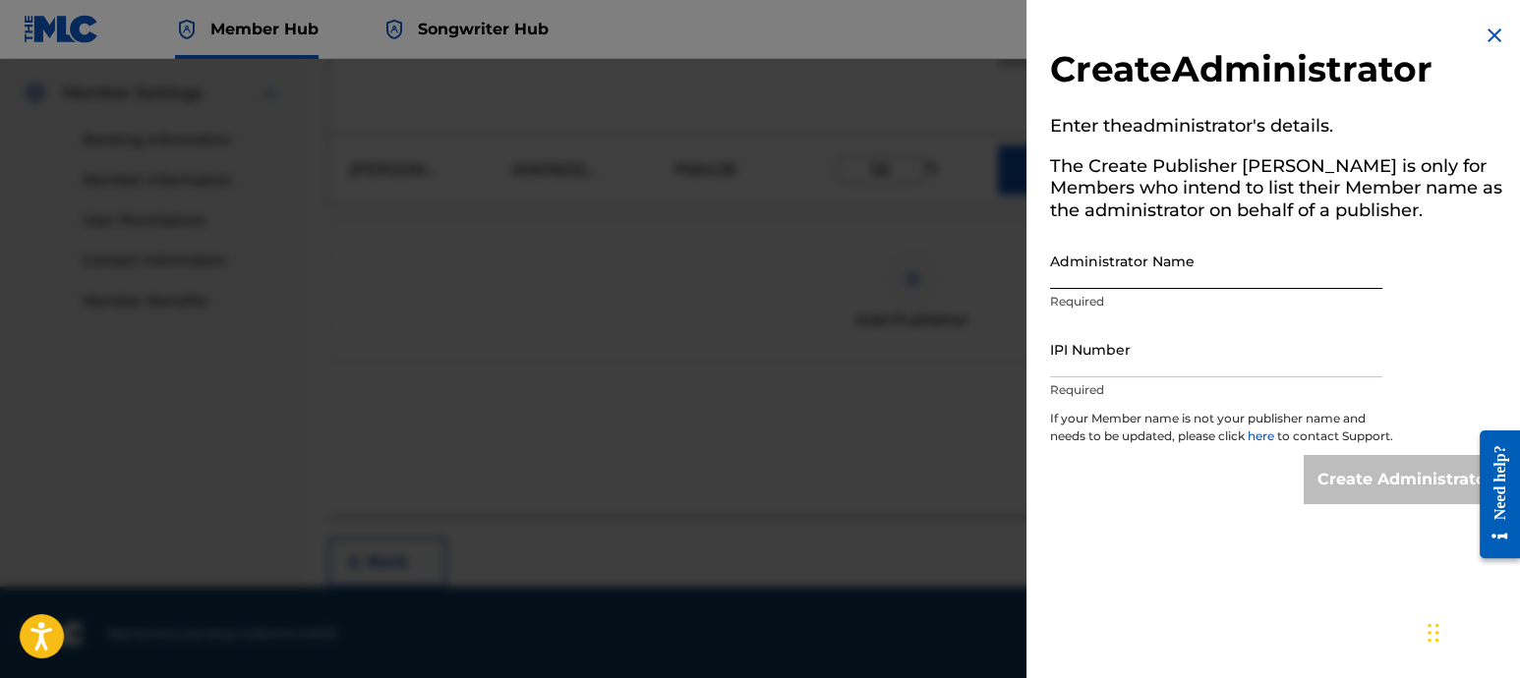
click at [1126, 287] on input "Administrator Name" at bounding box center [1216, 261] width 332 height 56
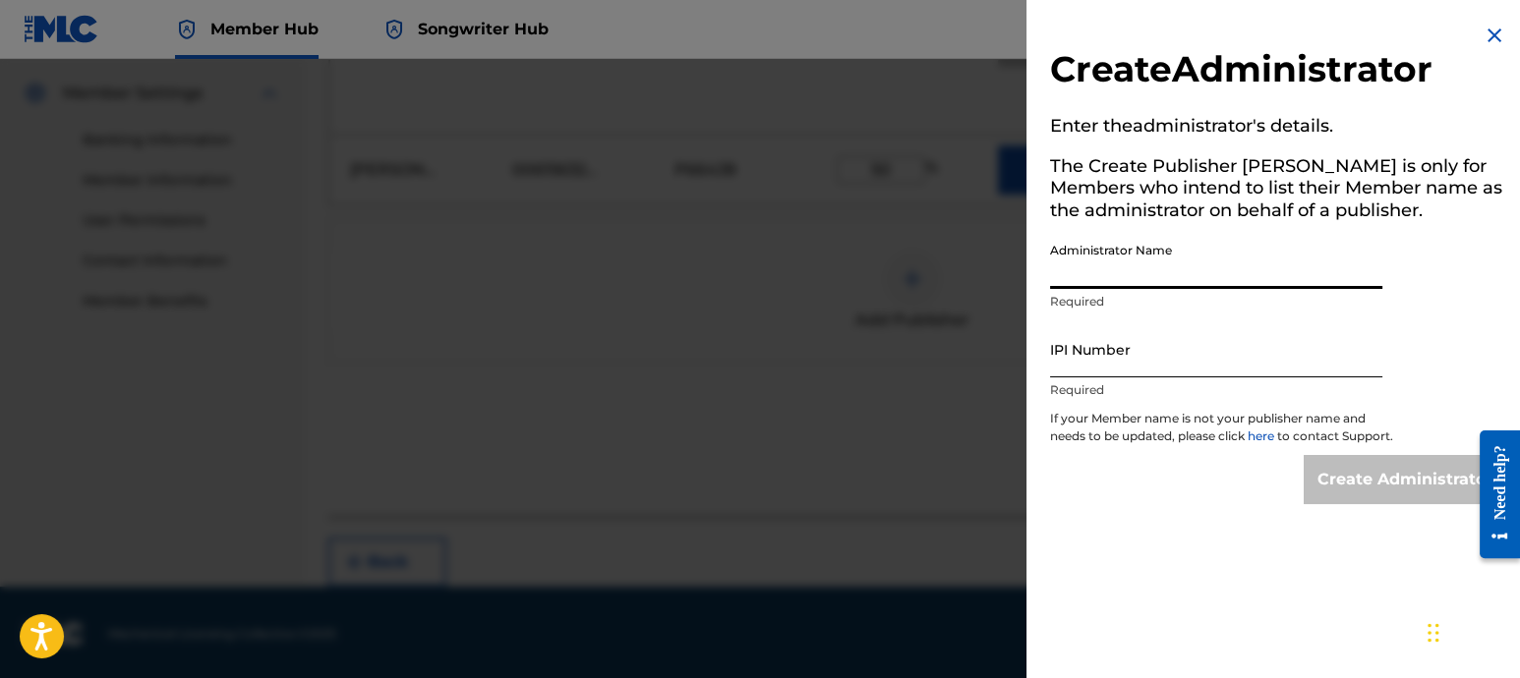
type input "[PERSON_NAME]"
click at [1154, 351] on input "IPI Number" at bounding box center [1216, 350] width 332 height 56
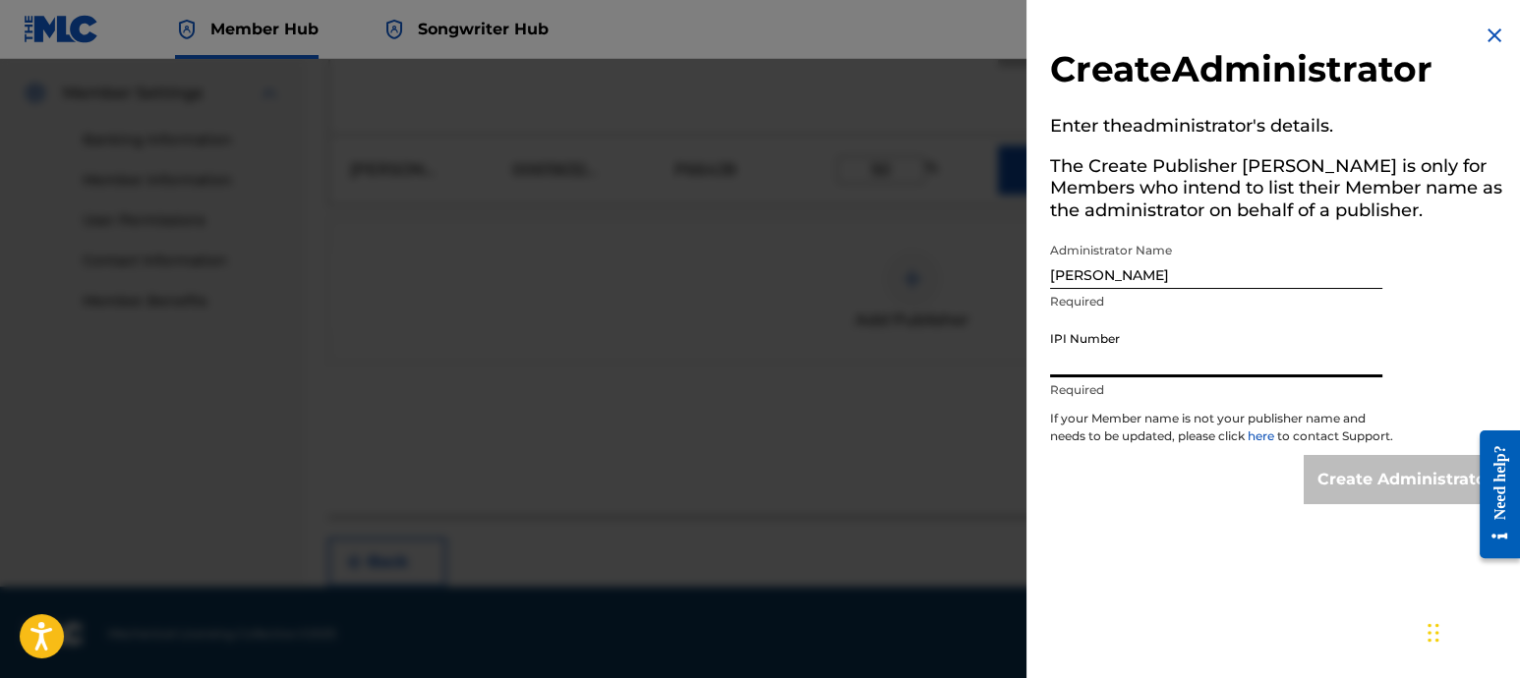
type input "0615632853"
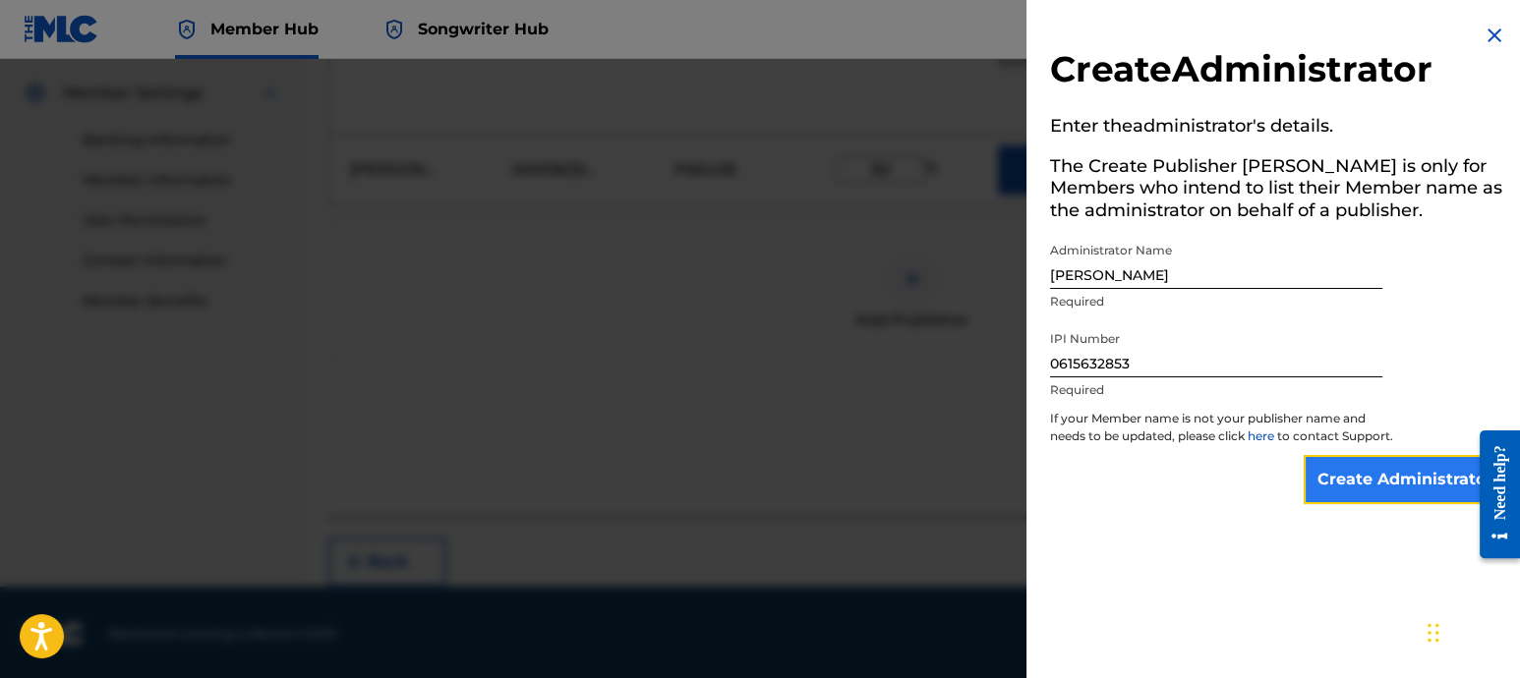
click at [1366, 486] on input "Create Administrator" at bounding box center [1405, 479] width 203 height 49
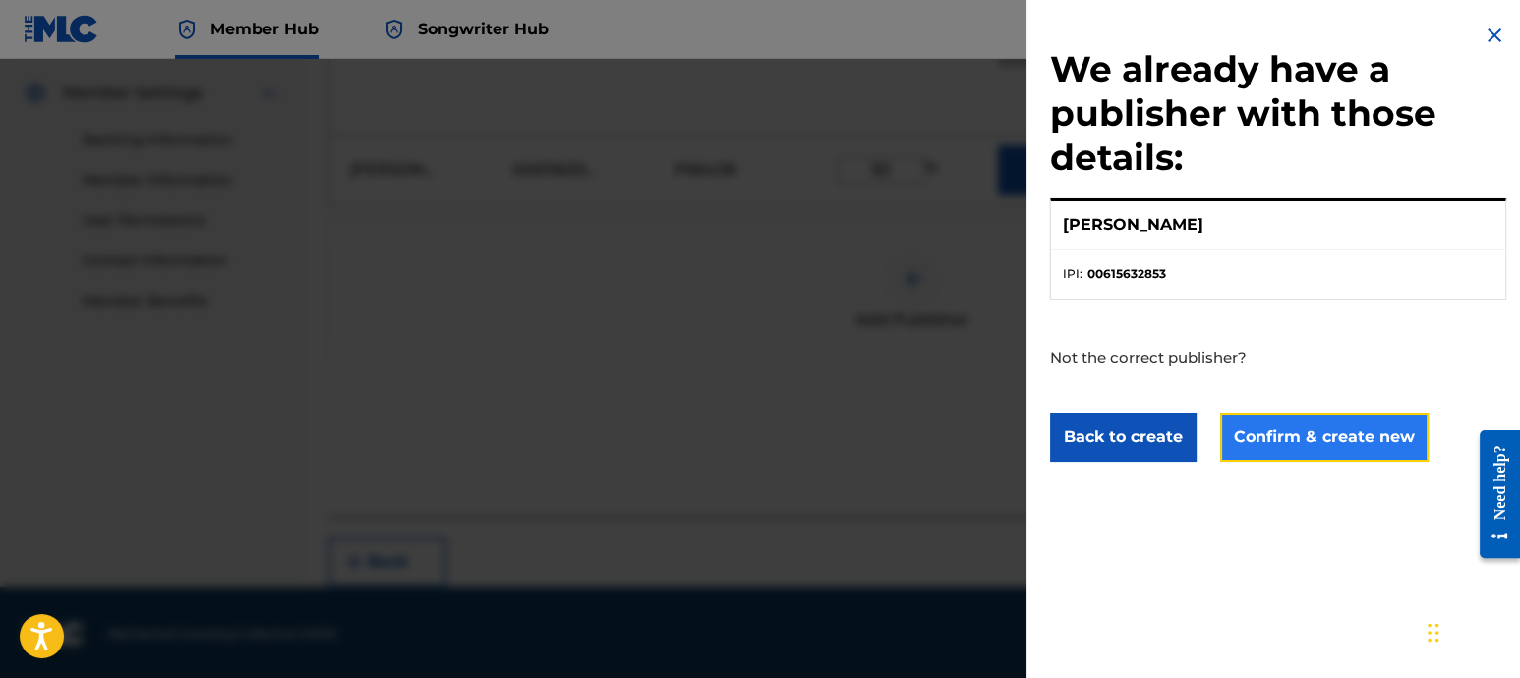
click at [1317, 436] on button "Confirm & create new" at bounding box center [1324, 437] width 208 height 49
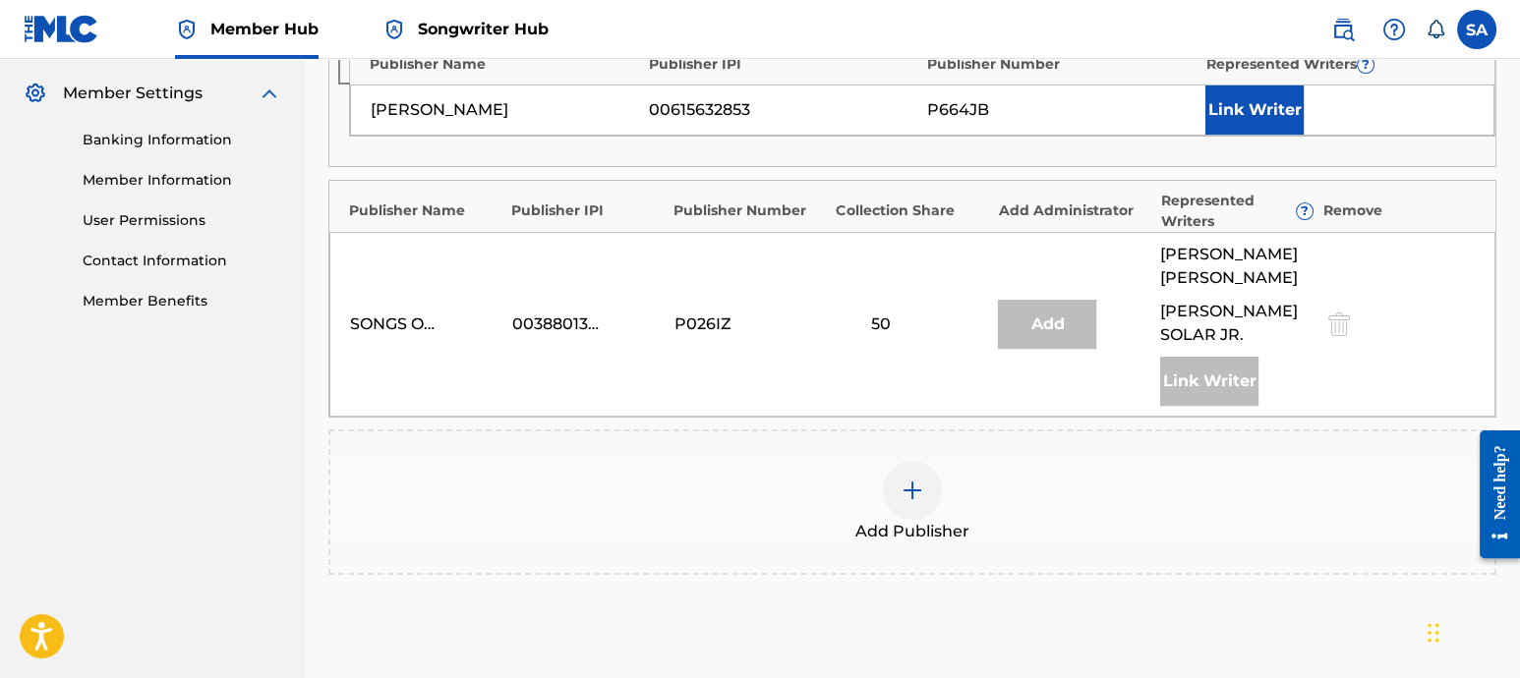
scroll to position [571, 0]
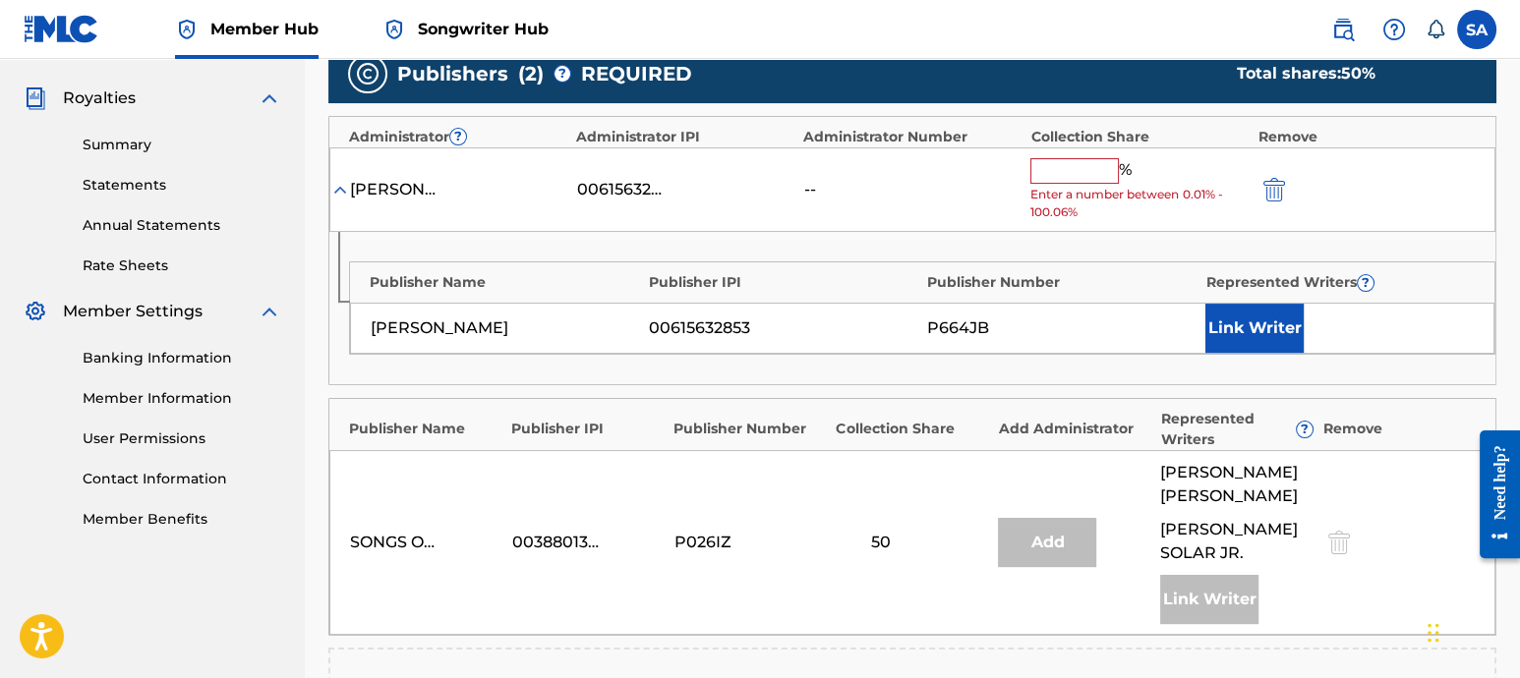
click at [1064, 173] on input "text" at bounding box center [1074, 171] width 88 height 26
click at [1366, 206] on div "[PERSON_NAME] 00615632853 -- % Enter a number between 0.01% - 100.06%" at bounding box center [912, 190] width 1166 height 86
click at [1062, 167] on input "text" at bounding box center [1074, 171] width 88 height 26
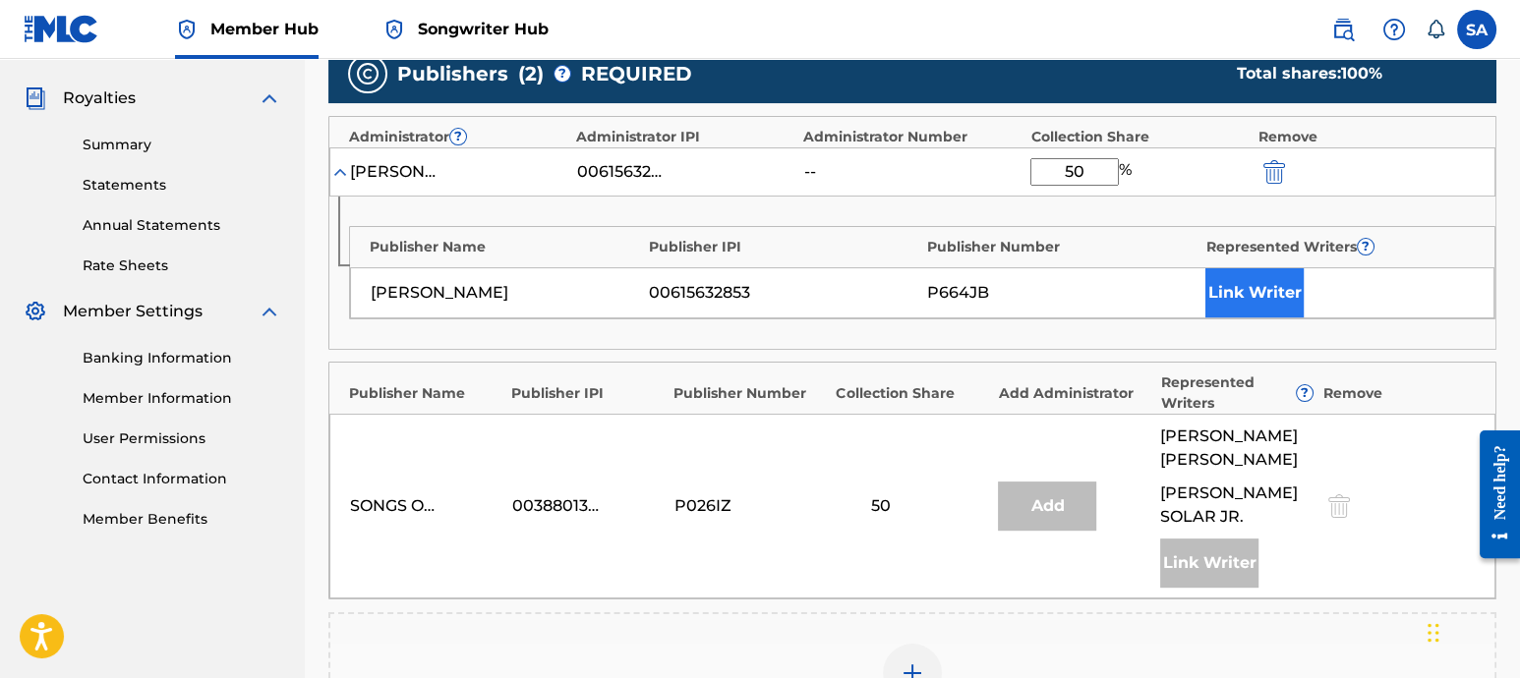
type input "50"
click at [1278, 298] on button "Link Writer" at bounding box center [1254, 292] width 98 height 49
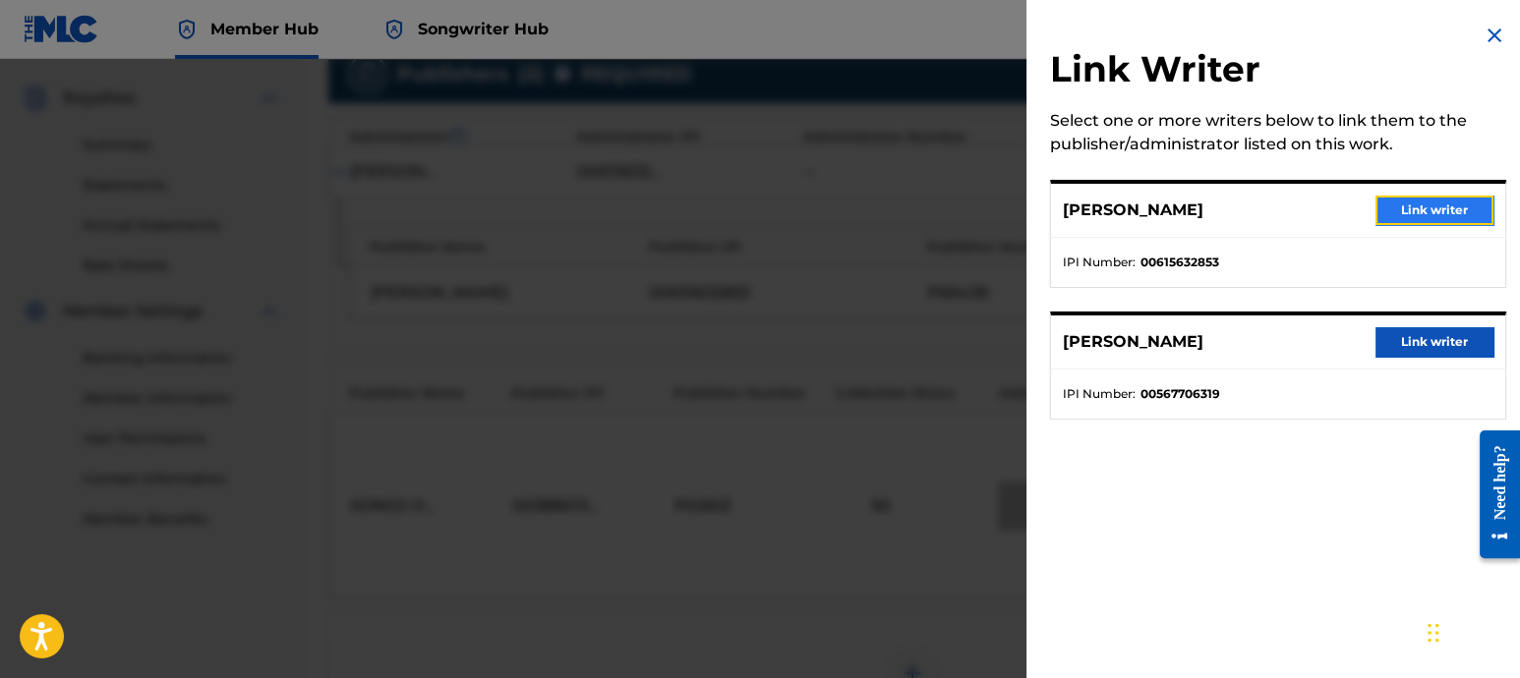
click at [1366, 213] on button "Link writer" at bounding box center [1435, 210] width 118 height 29
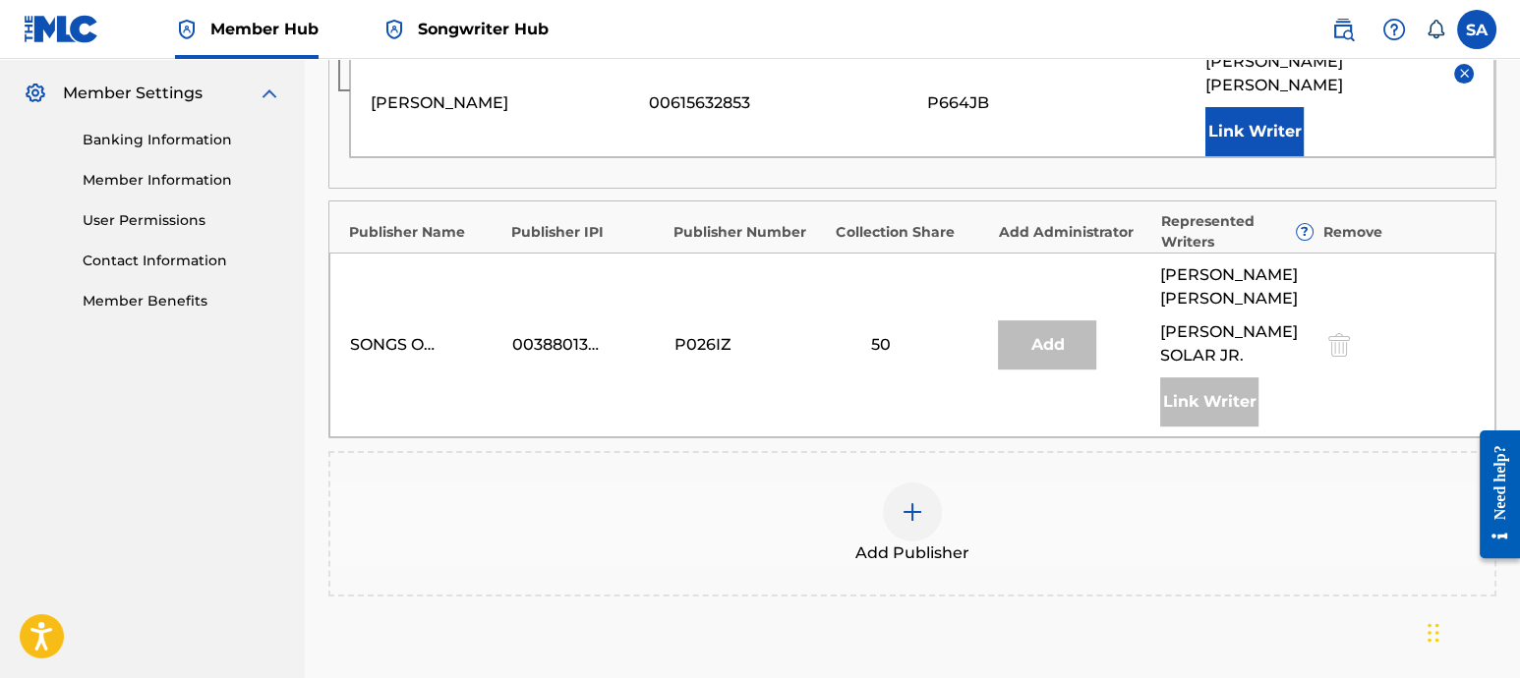
scroll to position [997, 0]
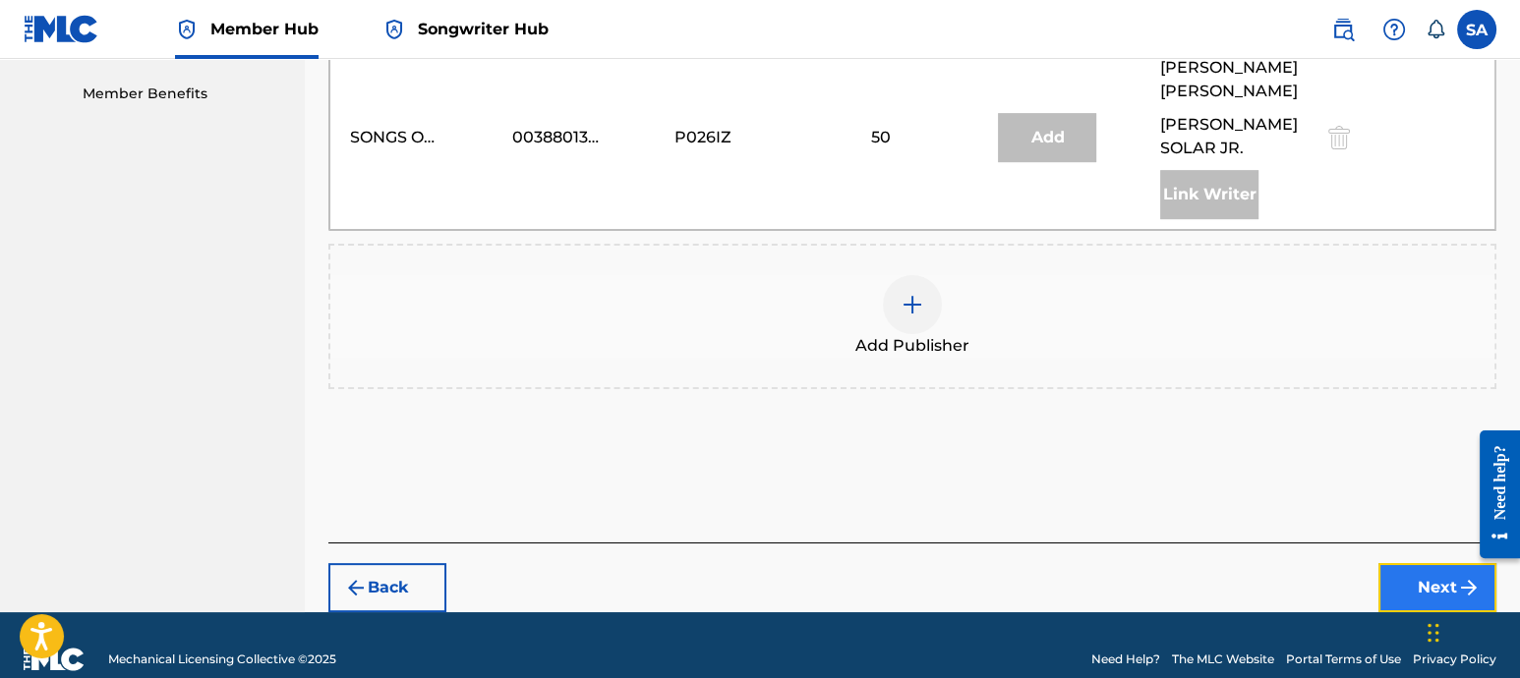
click at [1366, 581] on button "Next" at bounding box center [1438, 587] width 118 height 49
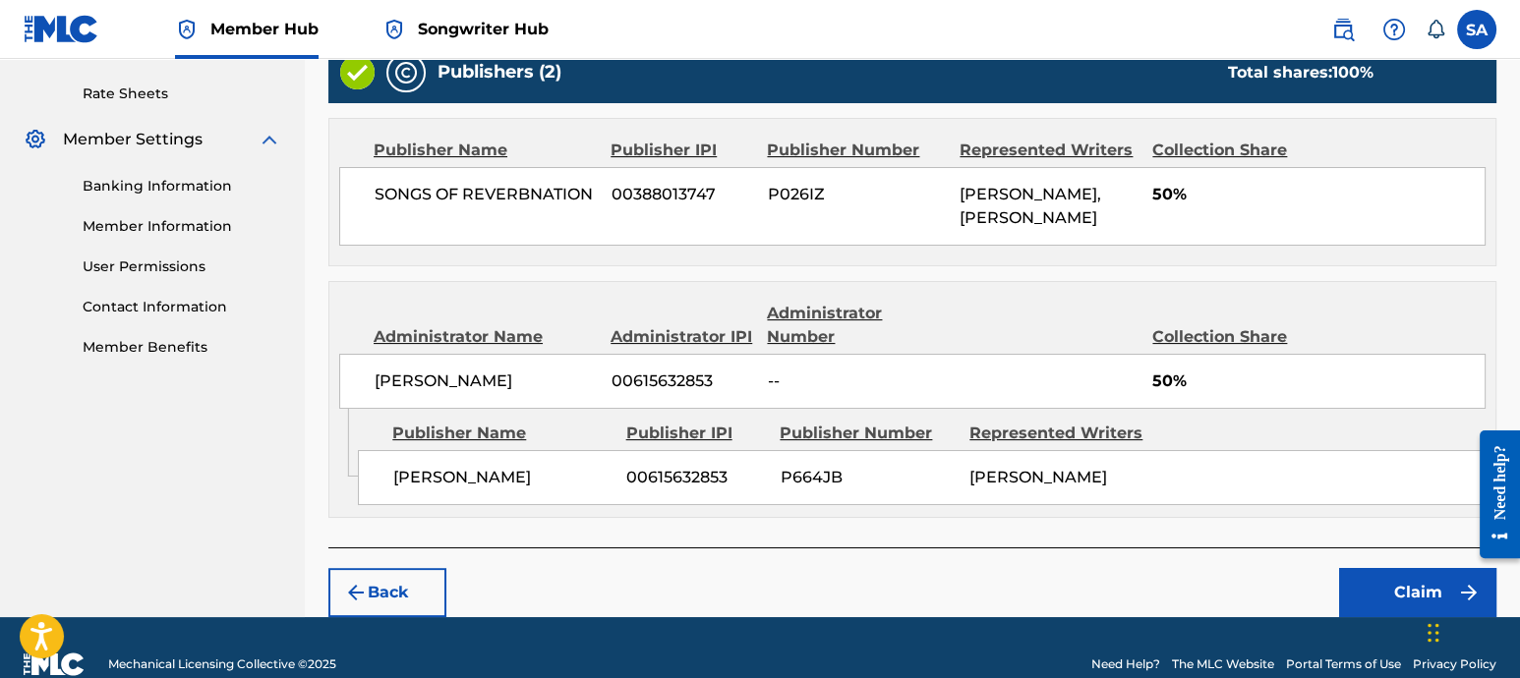
scroll to position [815, 0]
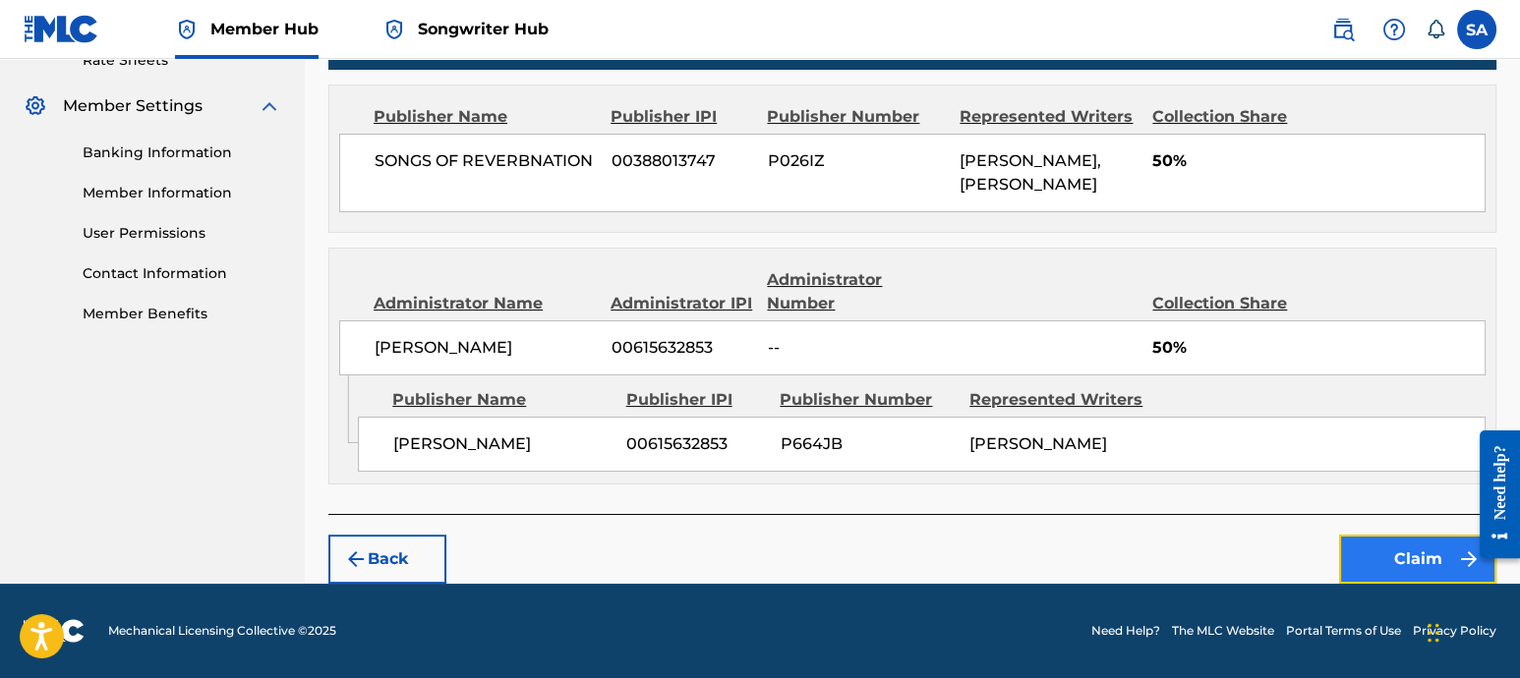
click at [1366, 554] on button "Claim" at bounding box center [1417, 559] width 157 height 49
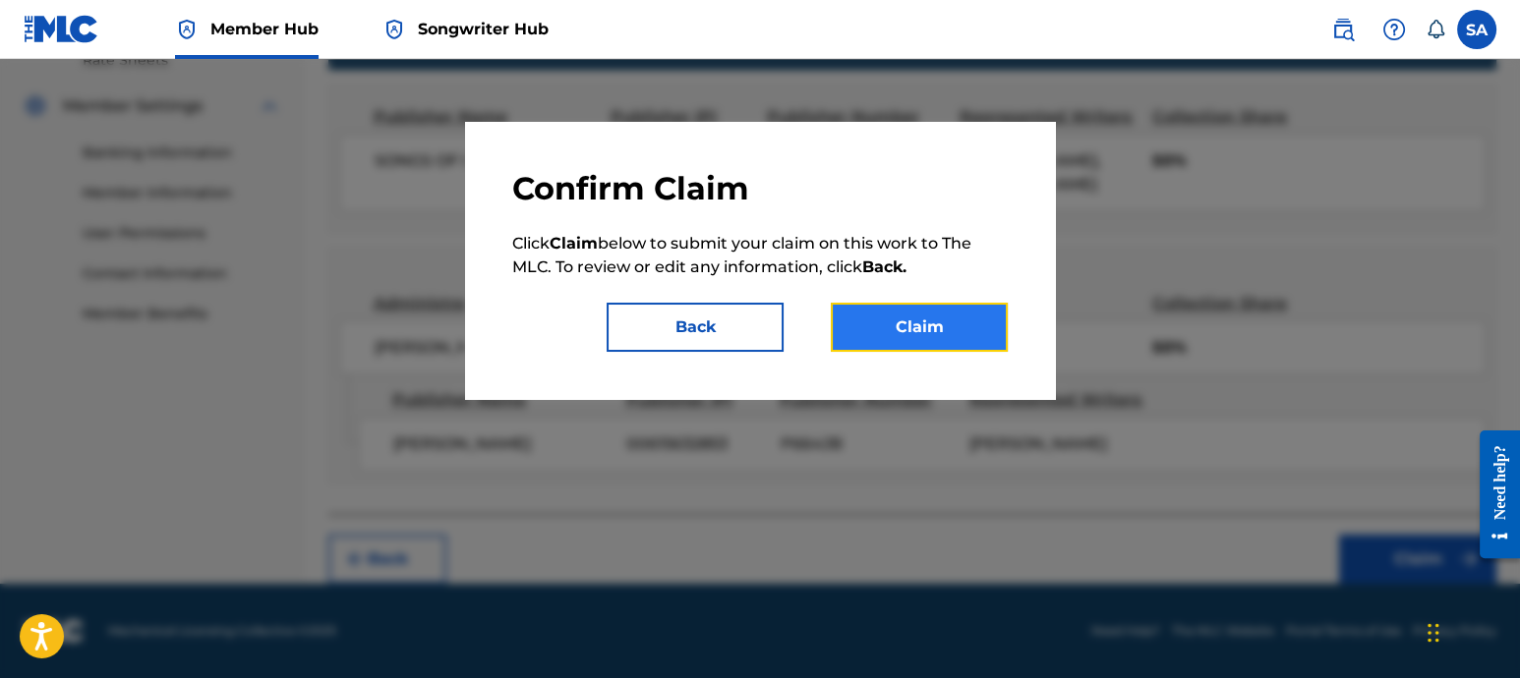
click at [933, 336] on button "Claim" at bounding box center [919, 327] width 177 height 49
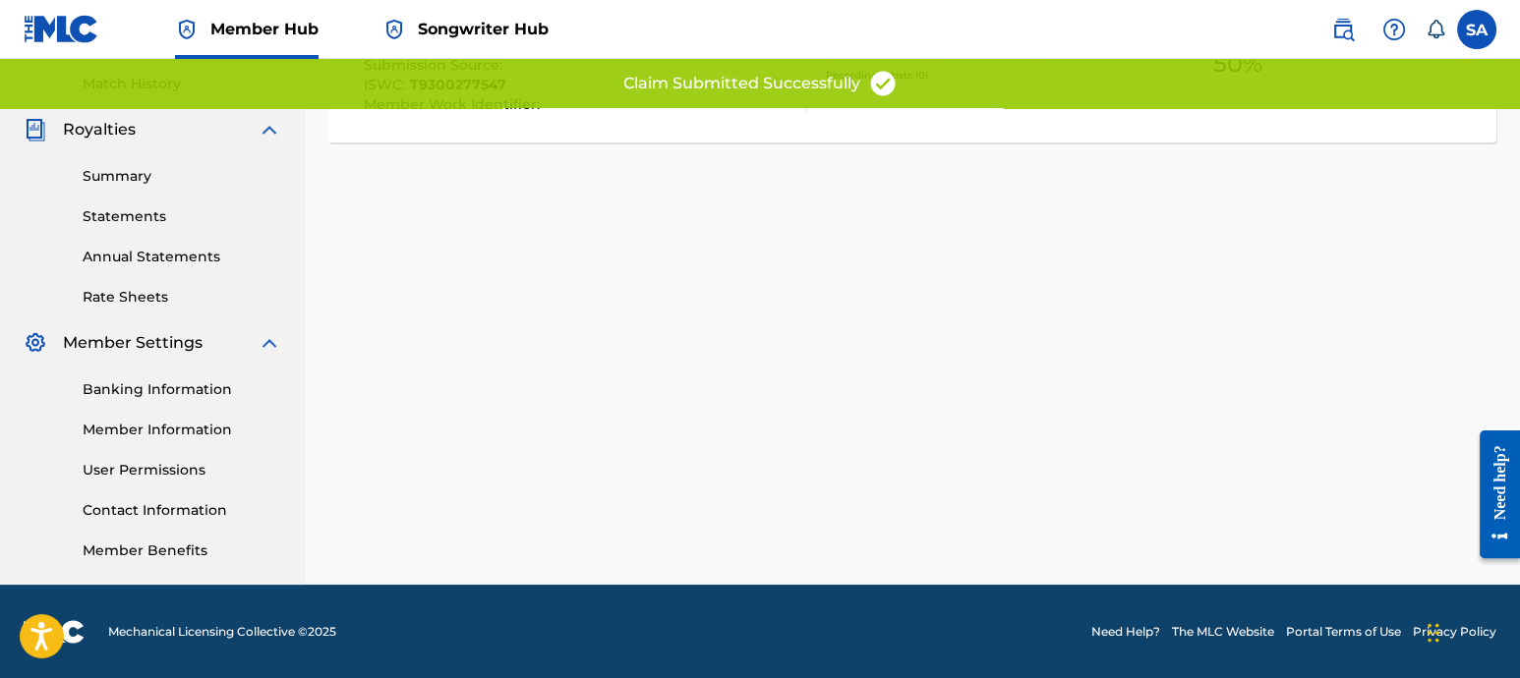
scroll to position [322, 0]
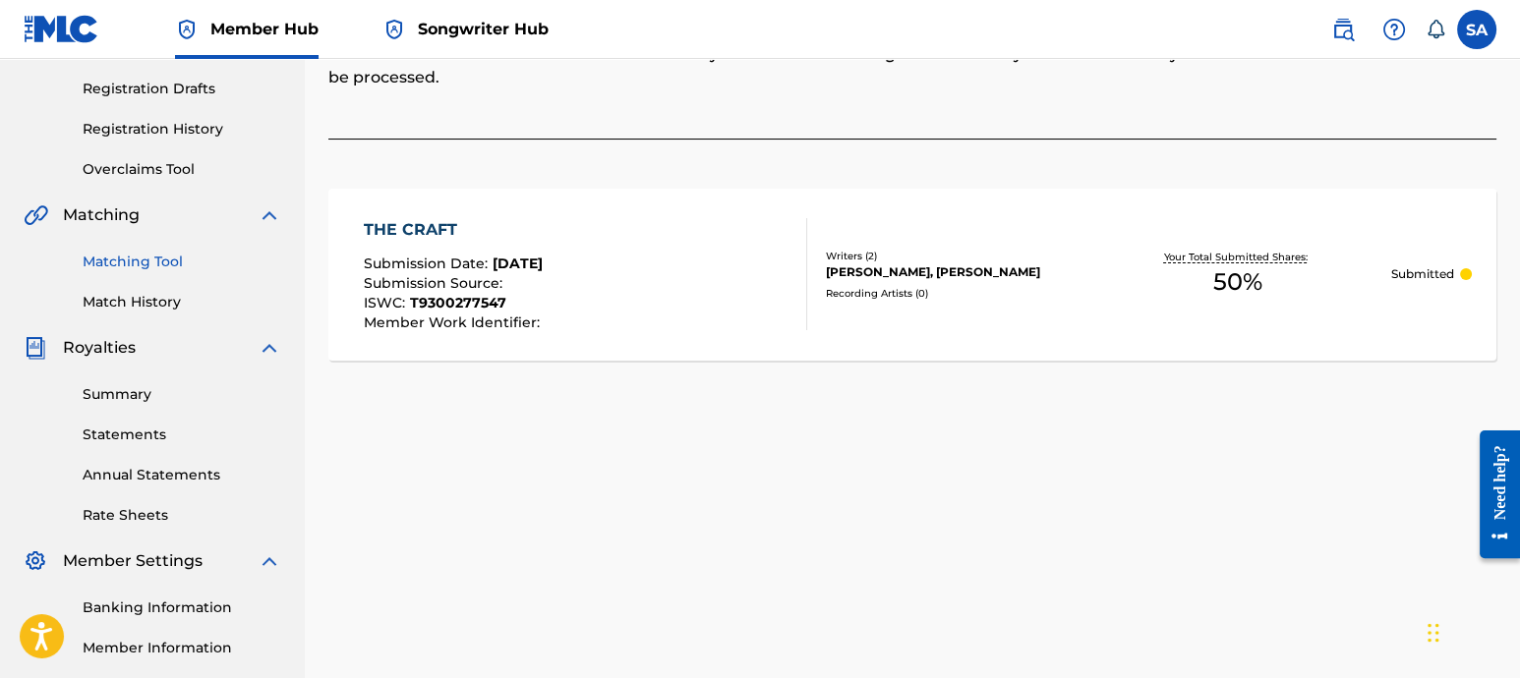
click at [133, 262] on link "Matching Tool" at bounding box center [182, 262] width 199 height 21
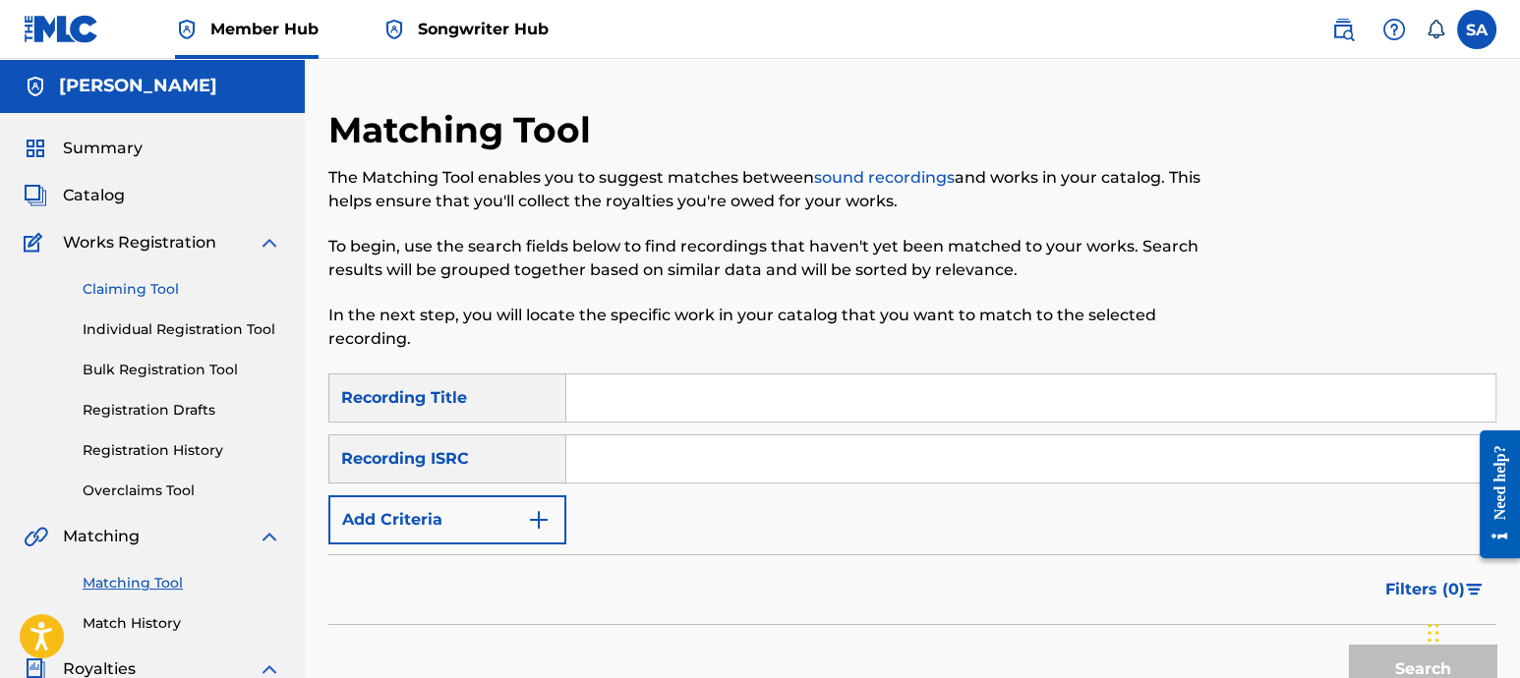
click at [108, 292] on link "Claiming Tool" at bounding box center [182, 289] width 199 height 21
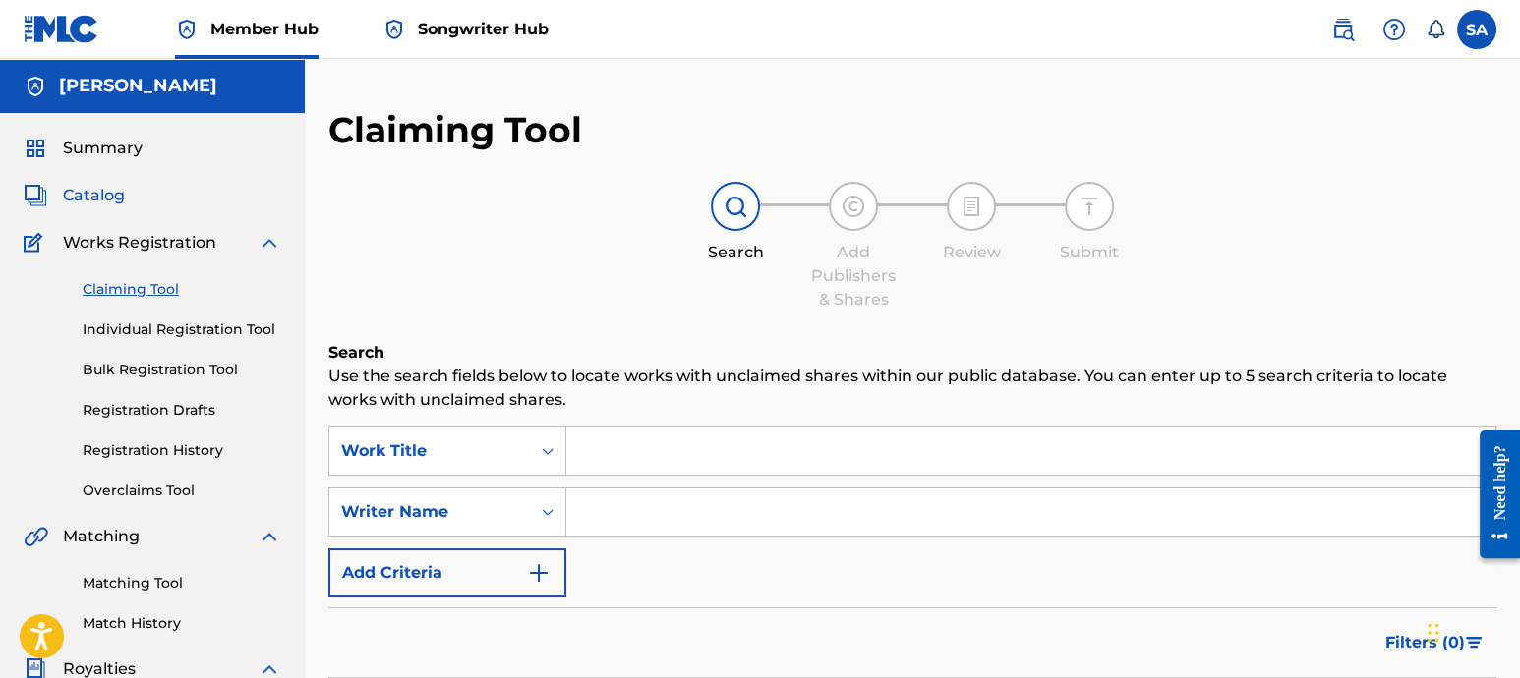
click at [99, 199] on span "Catalog" at bounding box center [94, 196] width 62 height 24
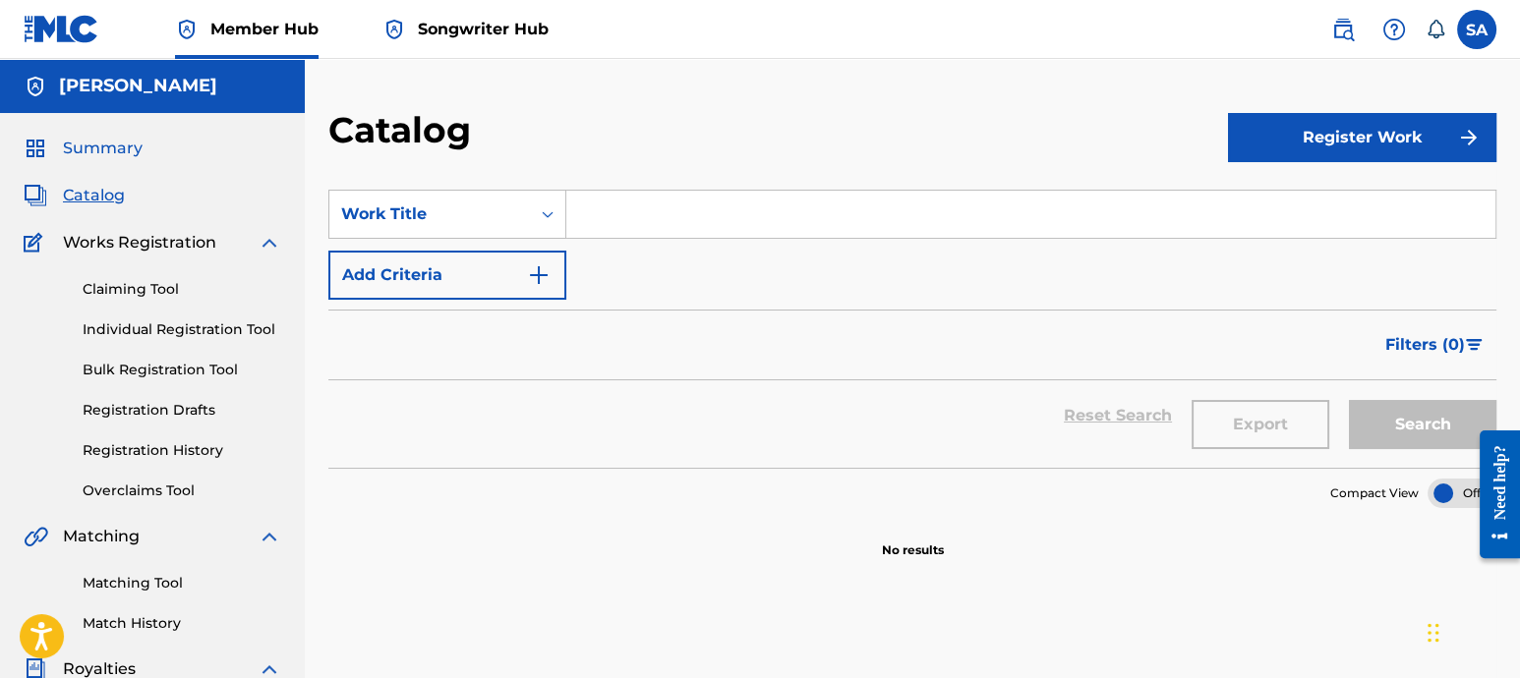
click at [112, 151] on span "Summary" at bounding box center [103, 149] width 80 height 24
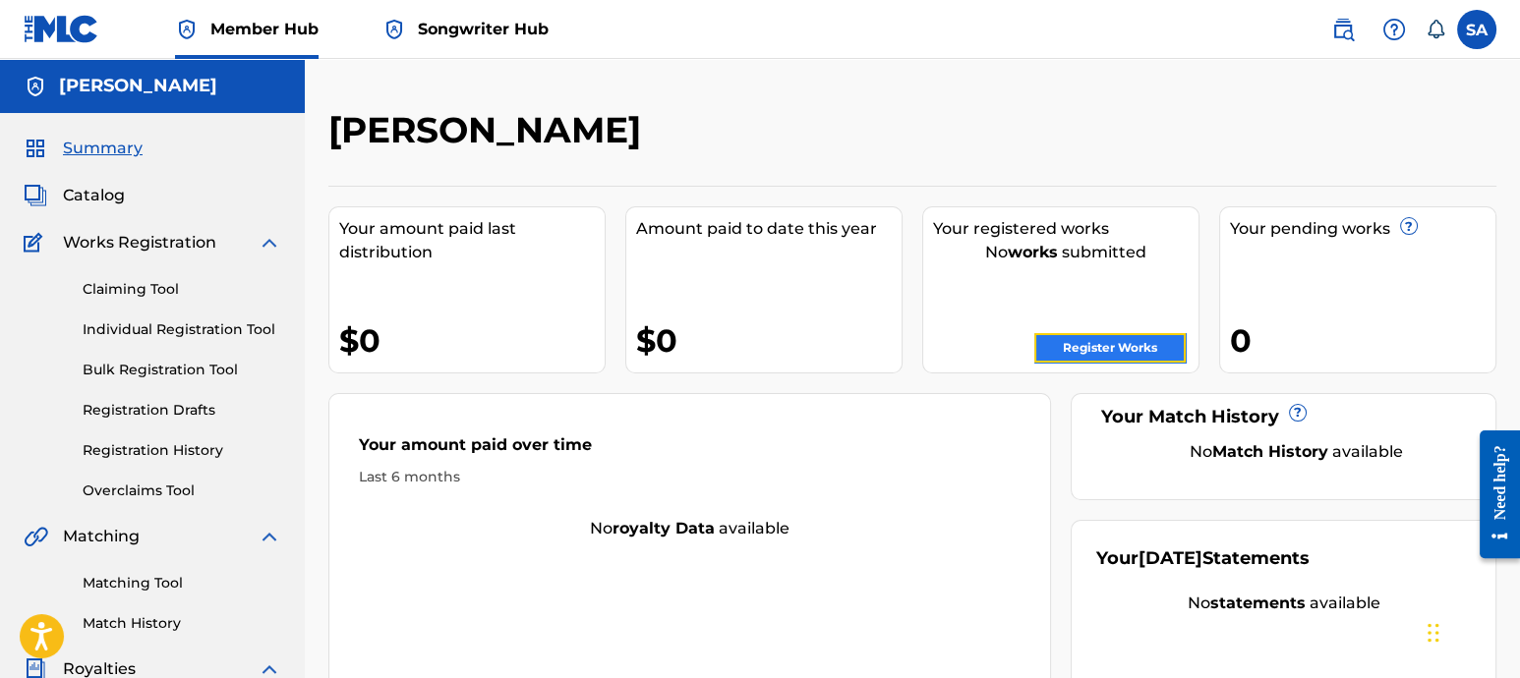
click at [1091, 345] on link "Register Works" at bounding box center [1109, 347] width 151 height 29
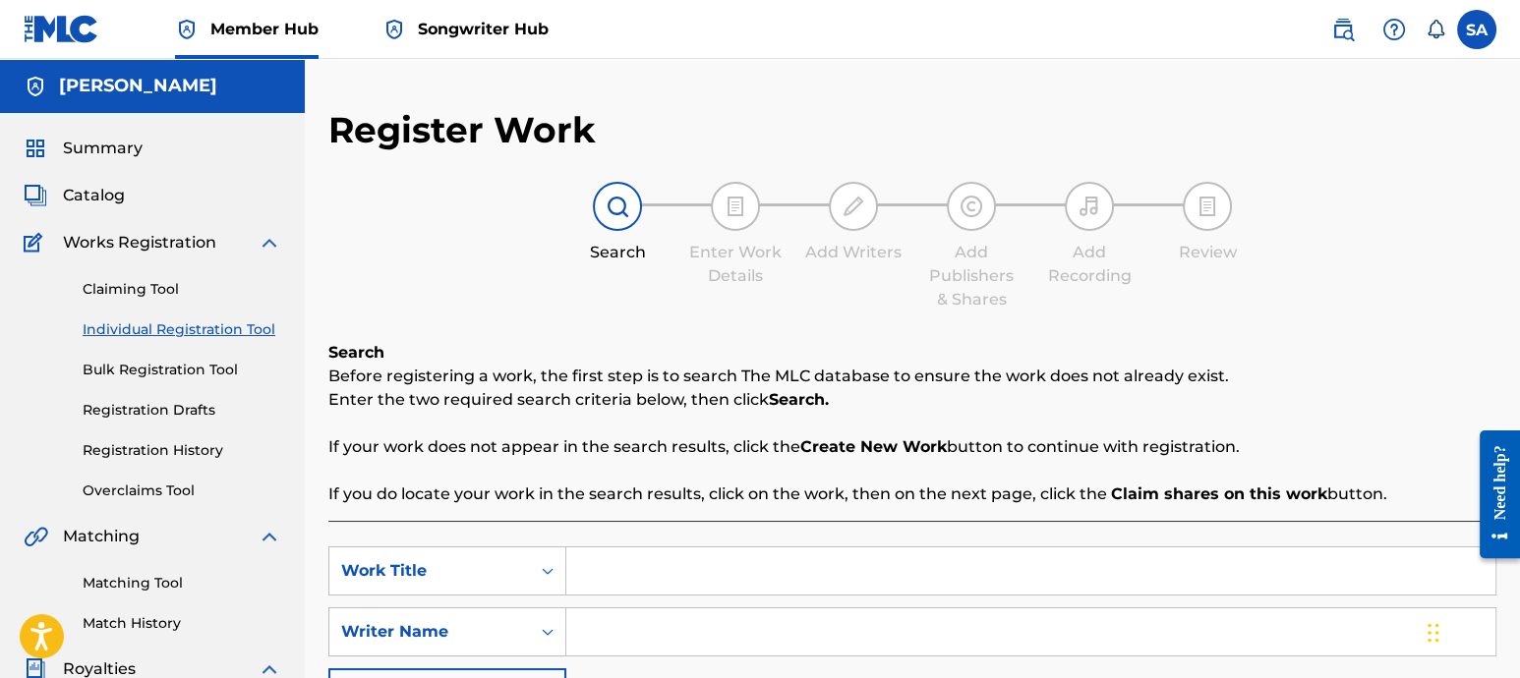
scroll to position [327, 0]
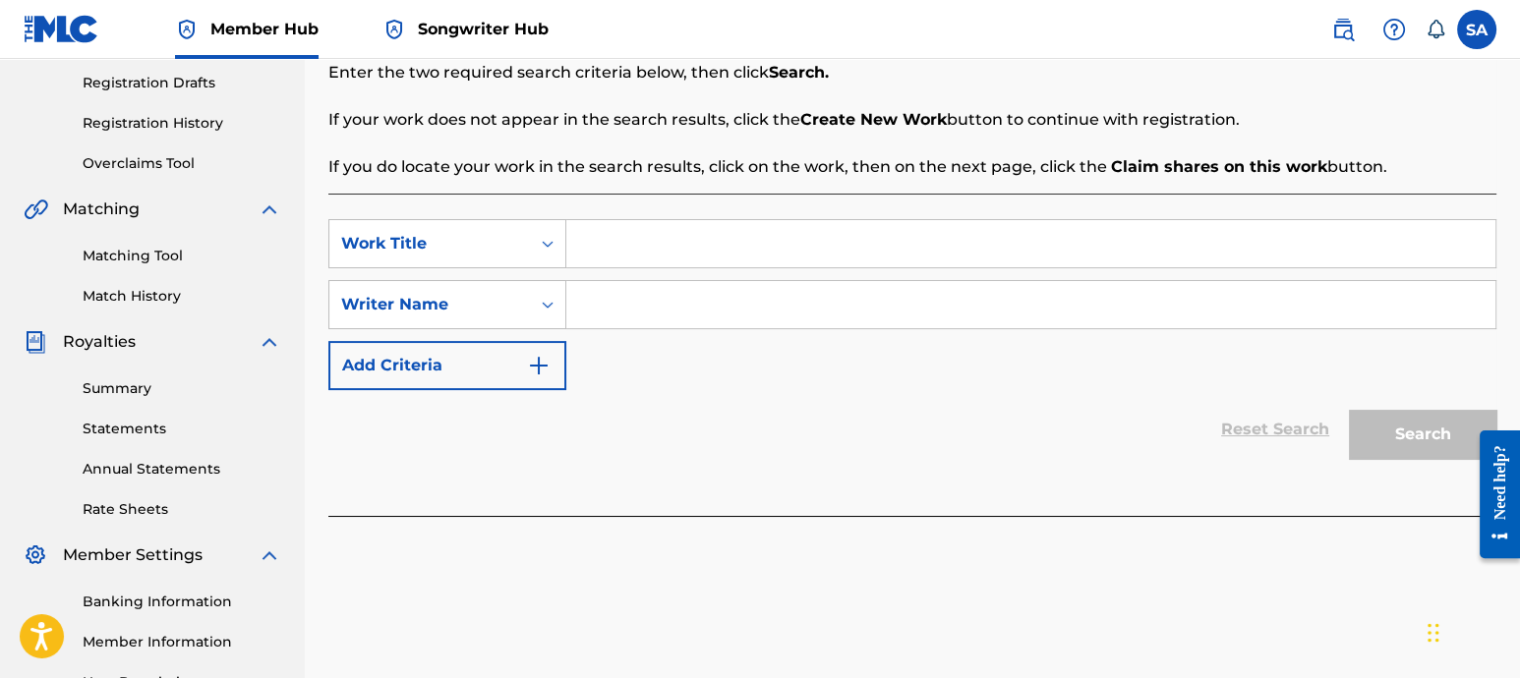
click at [434, 37] on span "Songwriter Hub" at bounding box center [483, 29] width 131 height 23
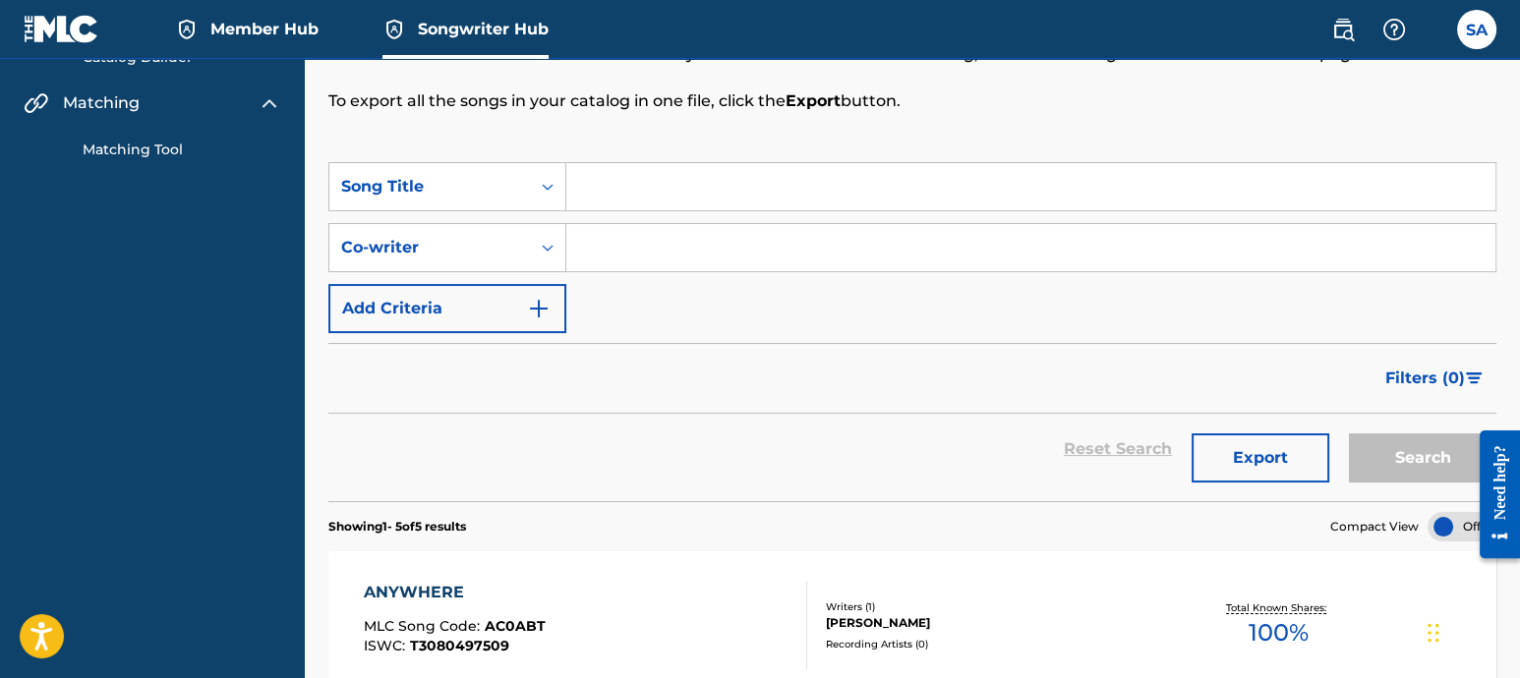
scroll to position [437, 0]
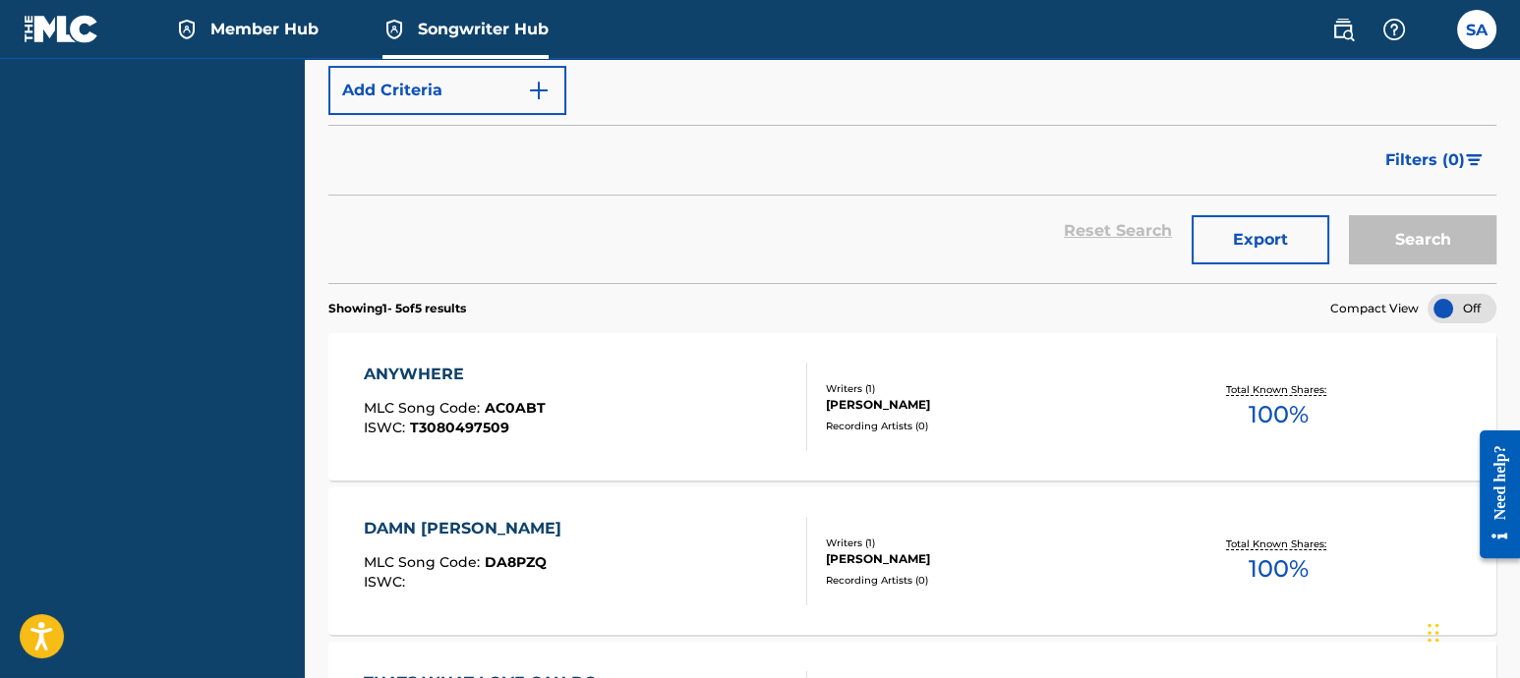
click at [439, 377] on div "ANYWHERE" at bounding box center [455, 375] width 182 height 24
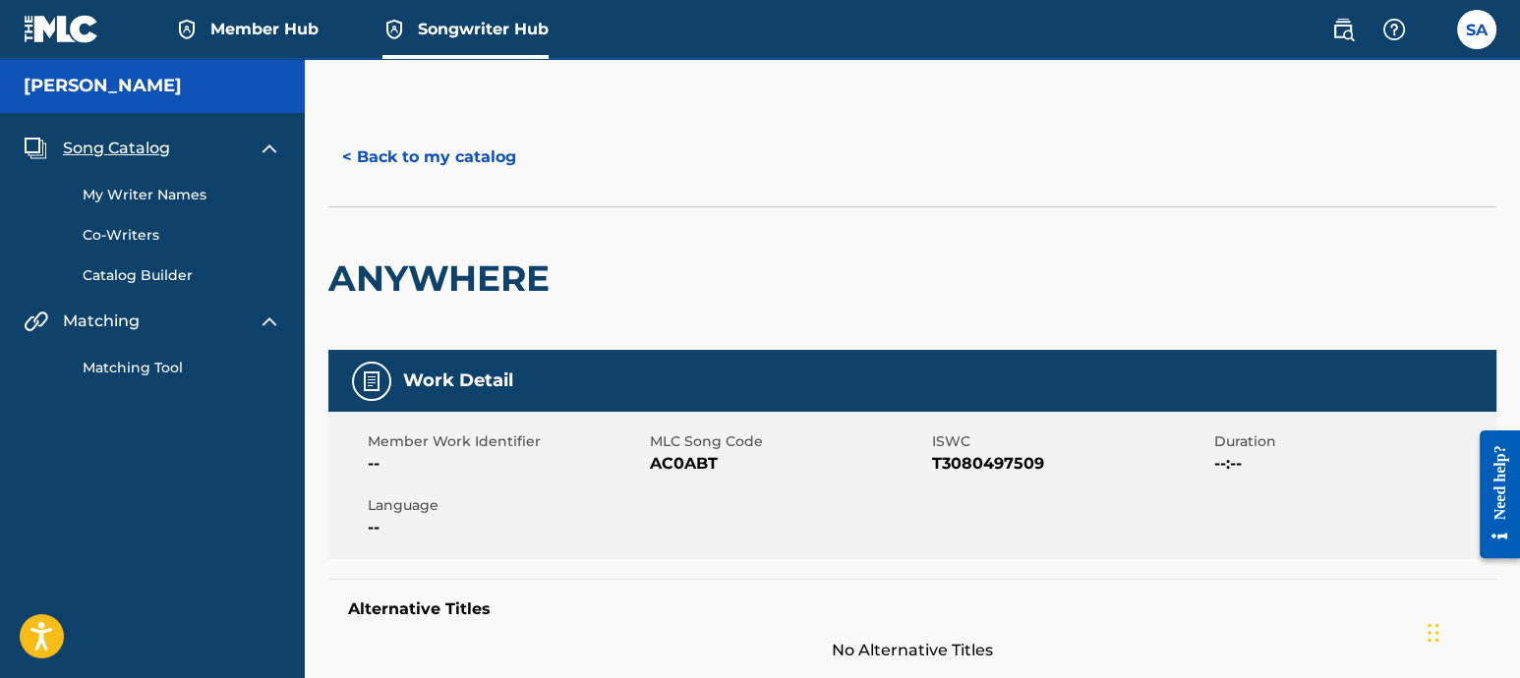
click at [127, 278] on link "Catalog Builder" at bounding box center [182, 275] width 199 height 21
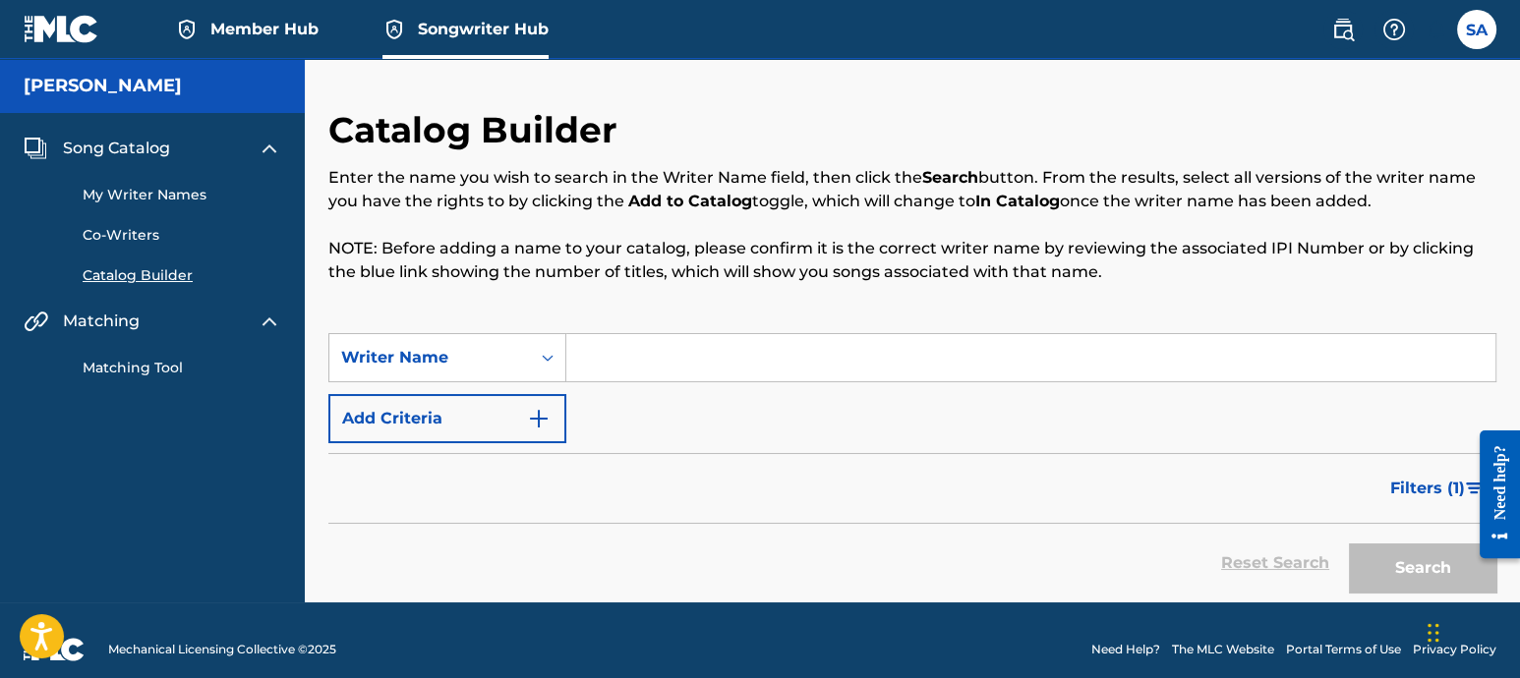
click at [637, 362] on input "Search Form" at bounding box center [1030, 357] width 929 height 47
click at [691, 371] on input "Search Form" at bounding box center [1030, 357] width 929 height 47
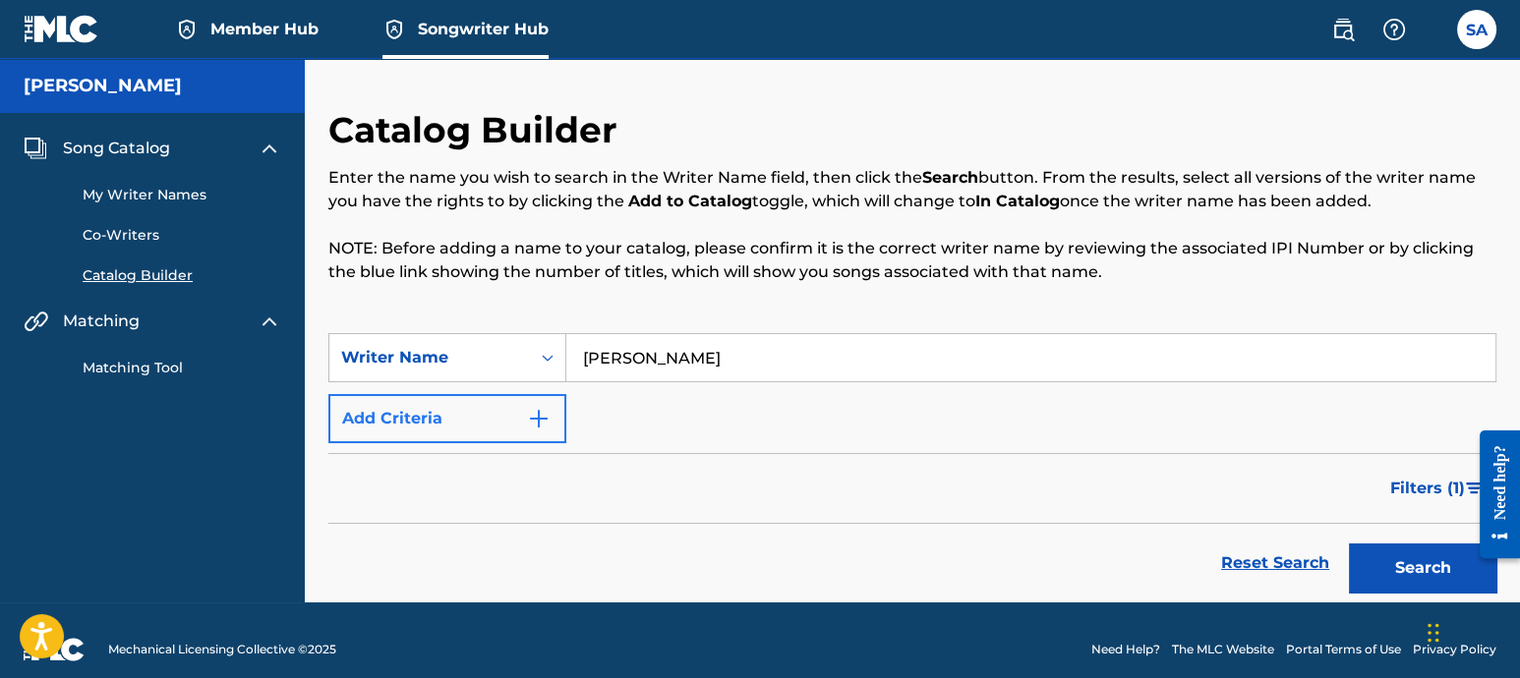
type input "[PERSON_NAME]"
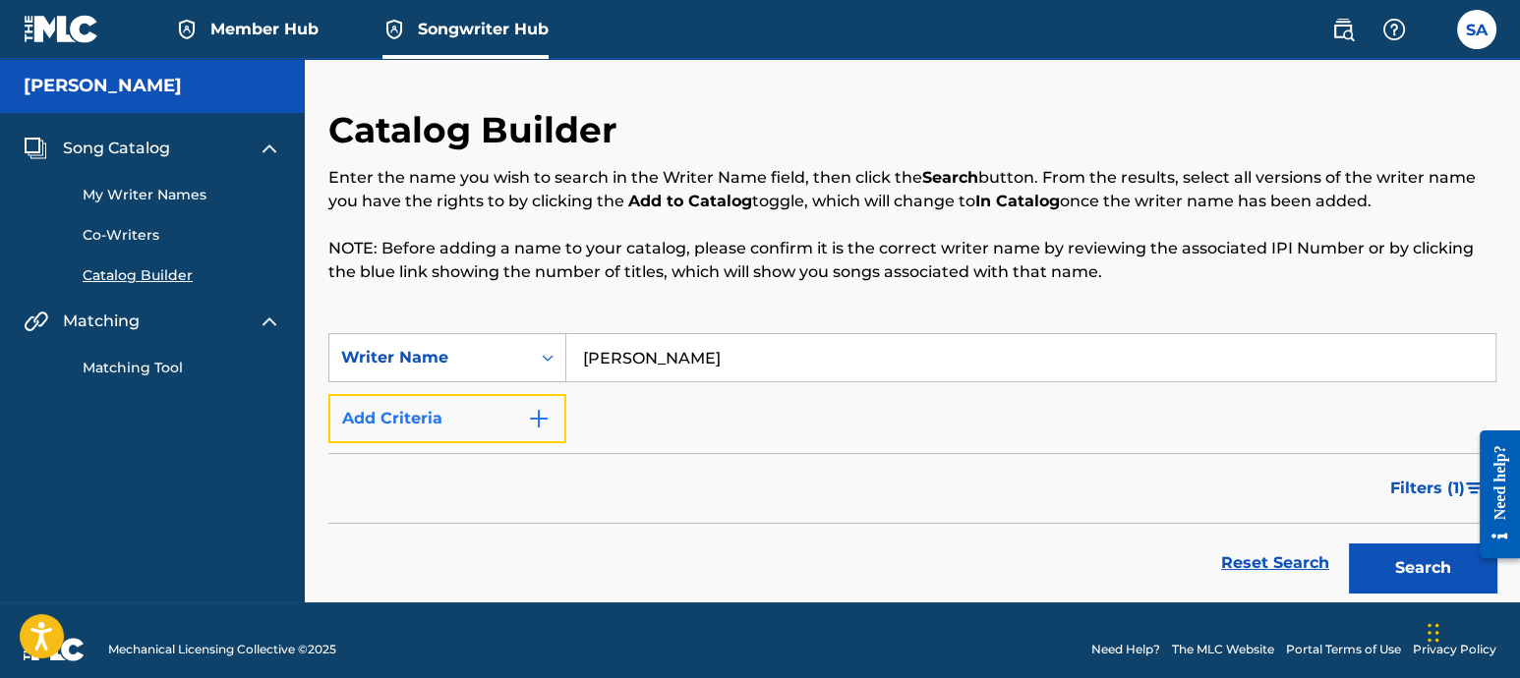
click at [523, 425] on button "Add Criteria" at bounding box center [447, 418] width 238 height 49
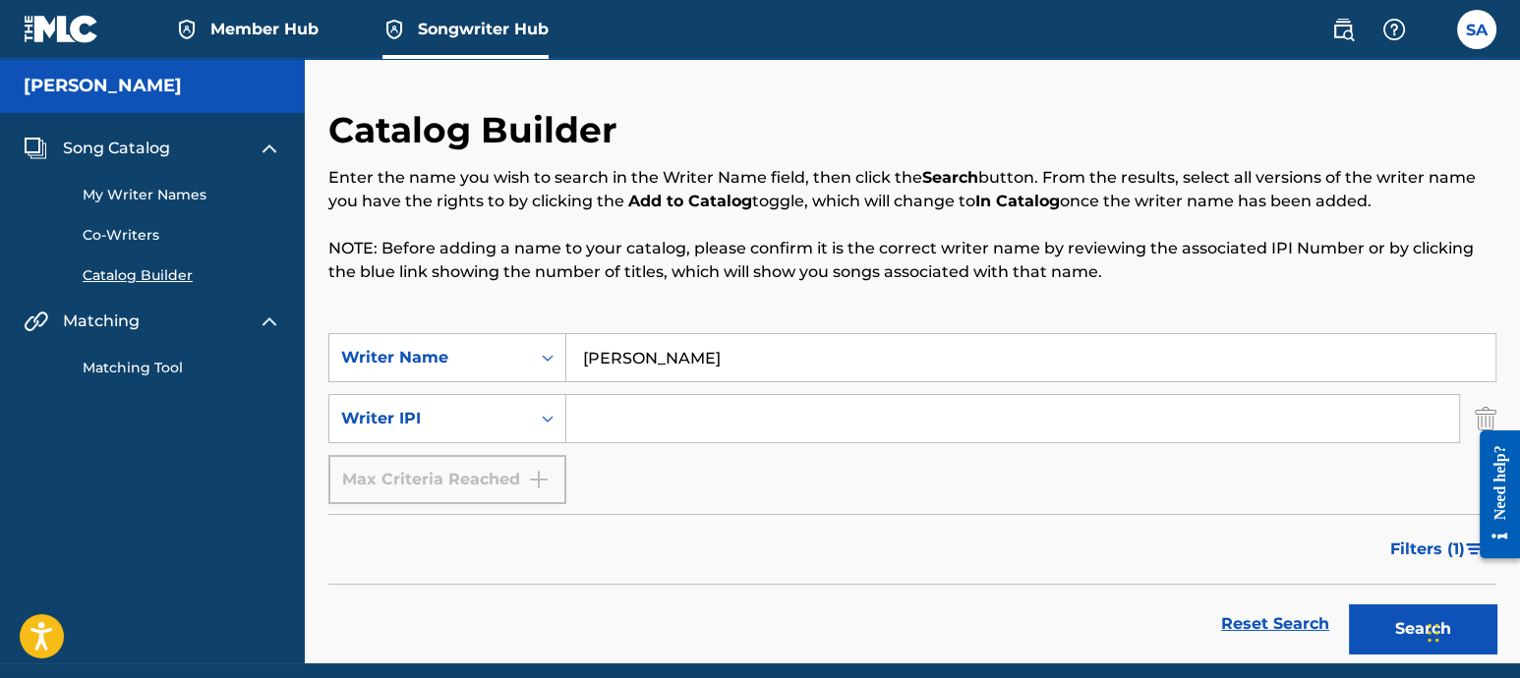
click at [632, 429] on input "Search Form" at bounding box center [1012, 418] width 893 height 47
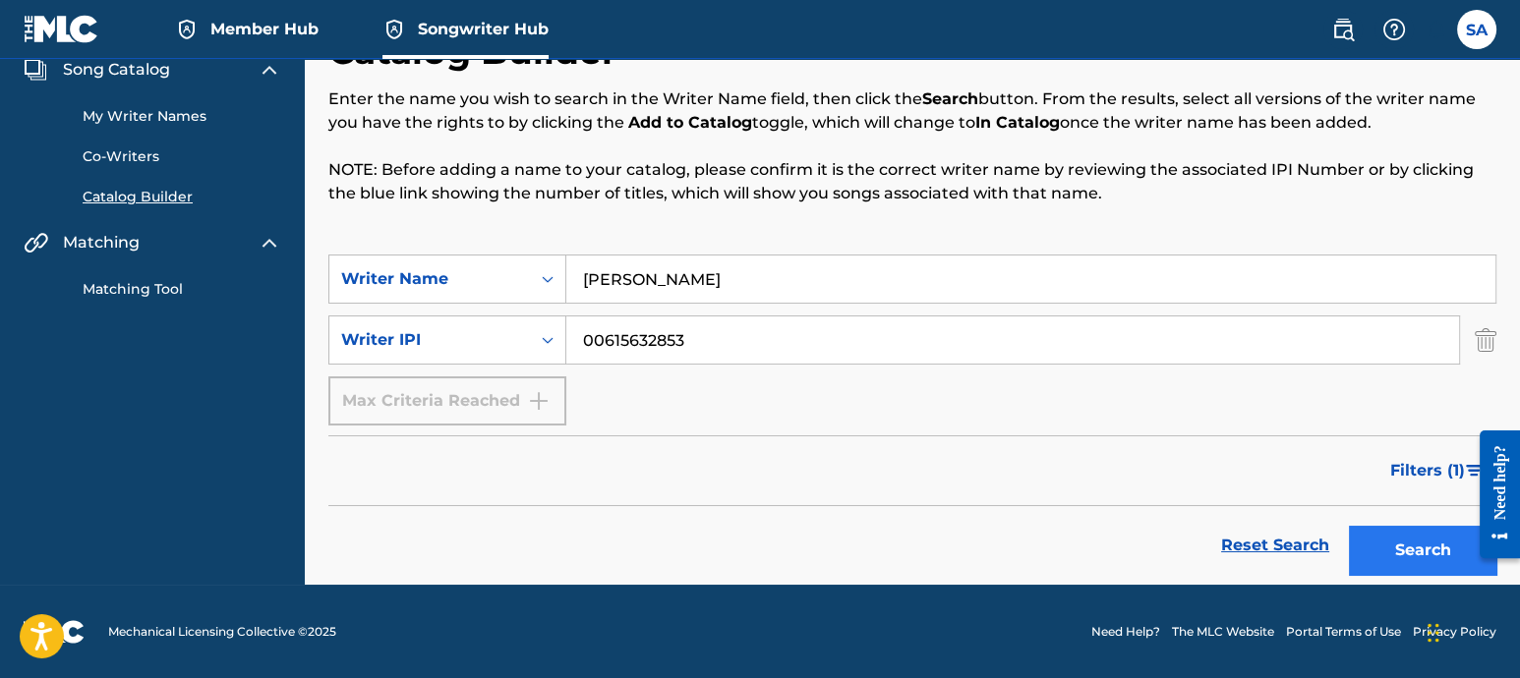
type input "00615632853"
click at [1366, 557] on button "Search" at bounding box center [1422, 550] width 147 height 49
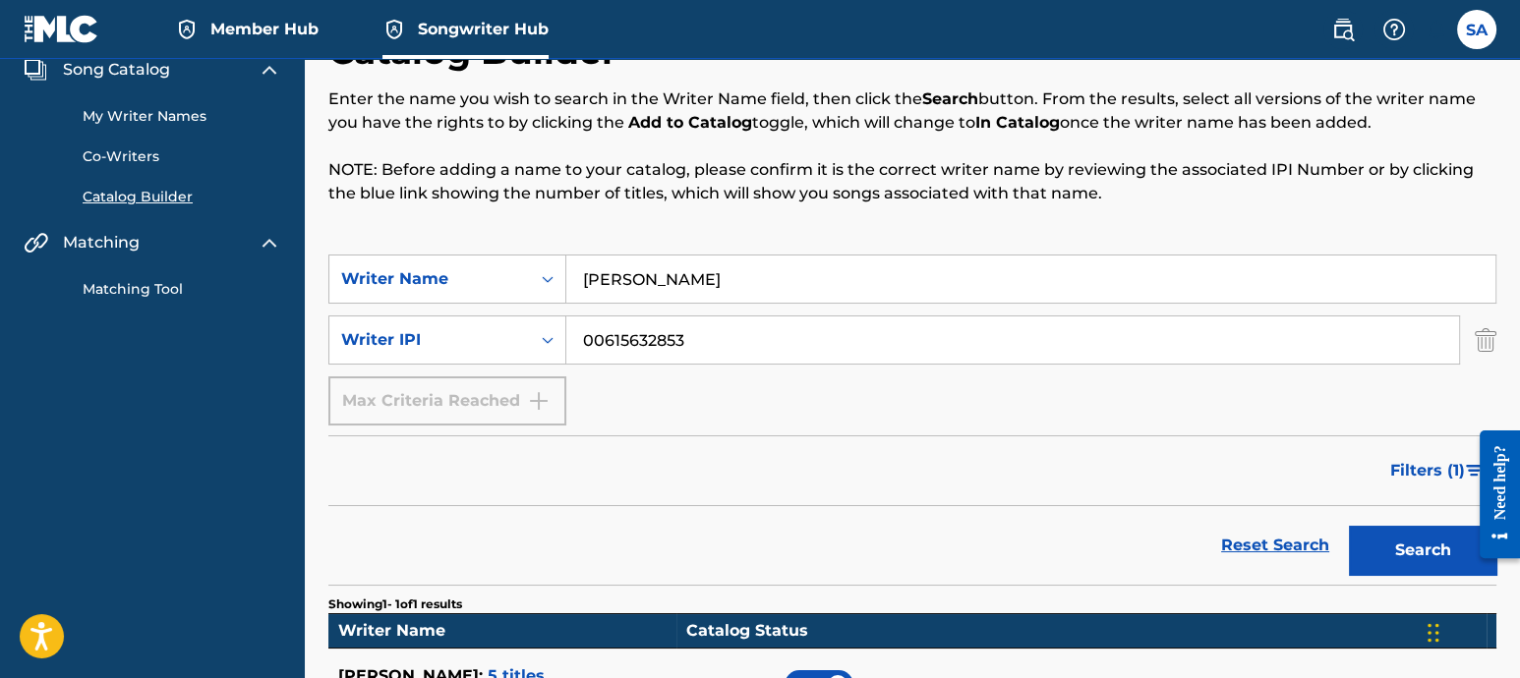
click at [751, 277] on input "[PERSON_NAME]" at bounding box center [1030, 279] width 929 height 47
type input "[PERSON_NAME]"
click at [684, 342] on input "Search Form" at bounding box center [1012, 340] width 893 height 47
type input "00615632951"
click at [1366, 543] on button "Search" at bounding box center [1422, 550] width 147 height 49
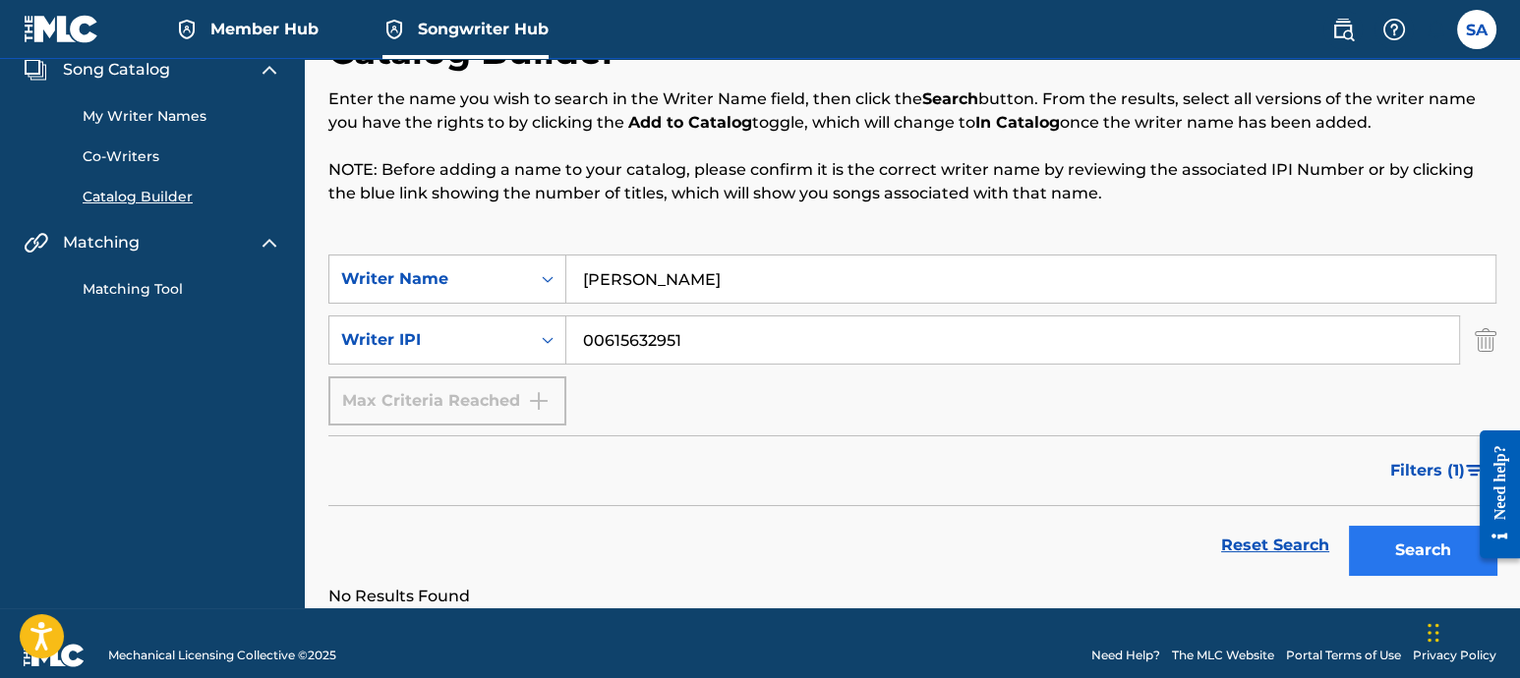
scroll to position [102, 0]
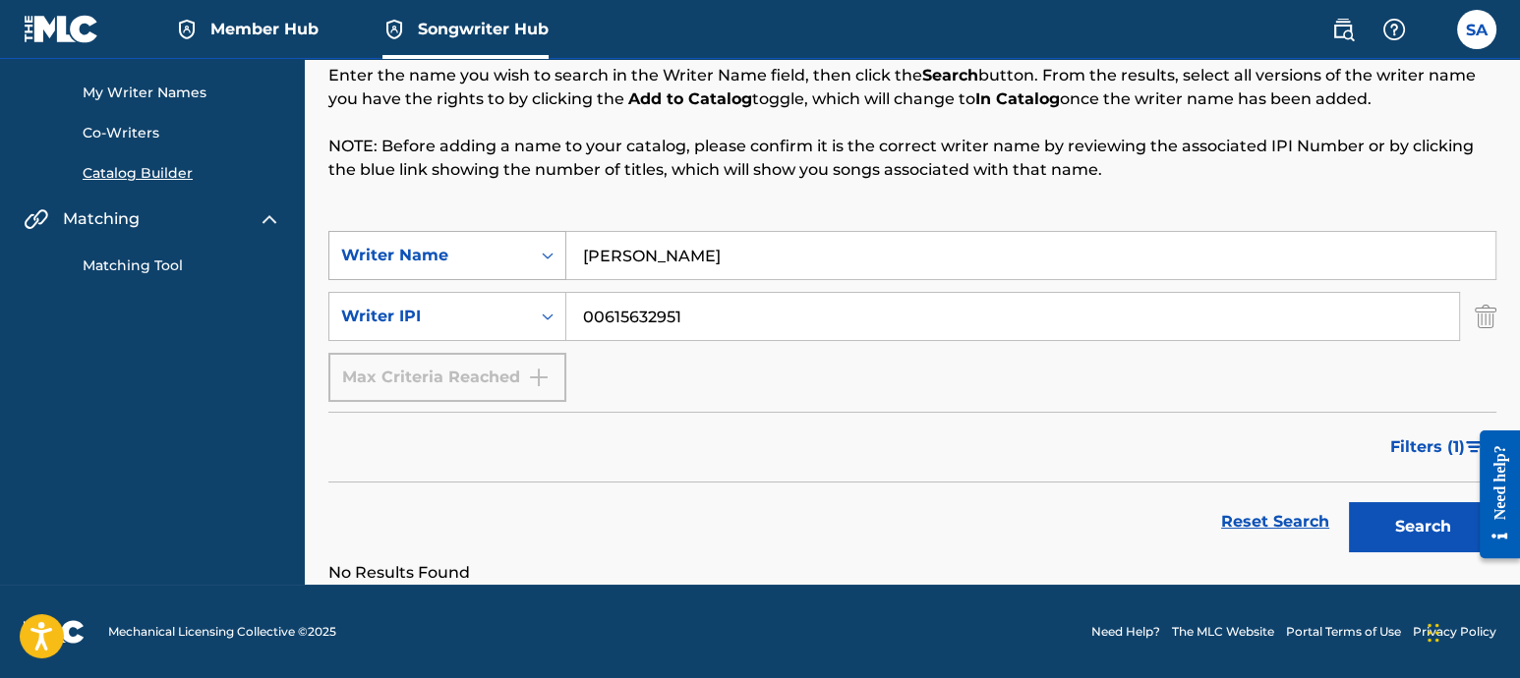
drag, startPoint x: 746, startPoint y: 272, endPoint x: 517, endPoint y: 245, distance: 230.8
click at [517, 245] on div "Writer Name" at bounding box center [429, 256] width 177 height 24
click at [513, 247] on div "Writer Name" at bounding box center [429, 256] width 177 height 24
click at [648, 201] on div "Catalog Builder Enter the name you wish to search in the Writer Name field, the…" at bounding box center [912, 118] width 1168 height 225
